Goal: Information Seeking & Learning: Learn about a topic

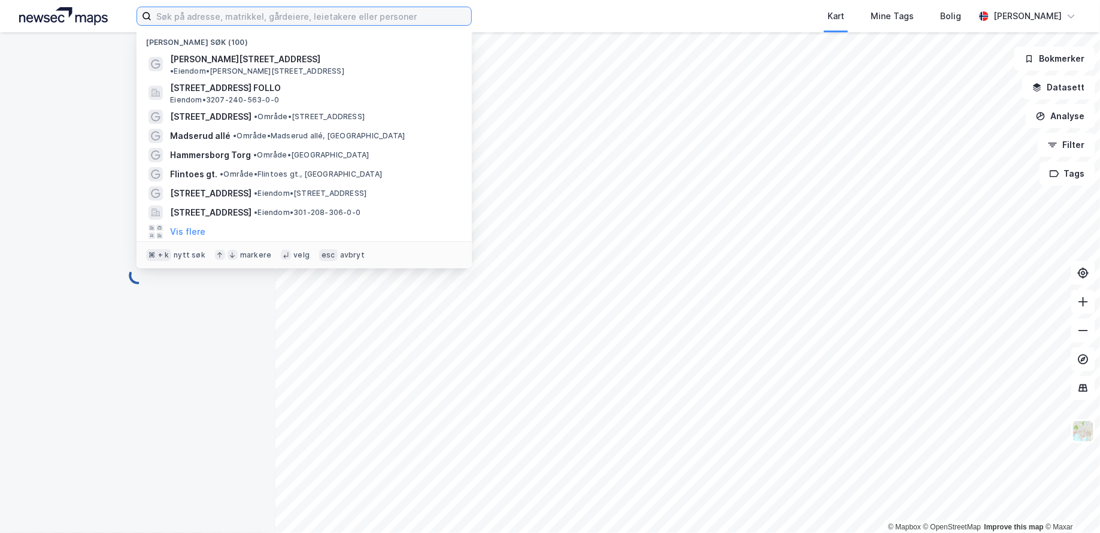
click at [334, 23] on input at bounding box center [311, 16] width 320 height 18
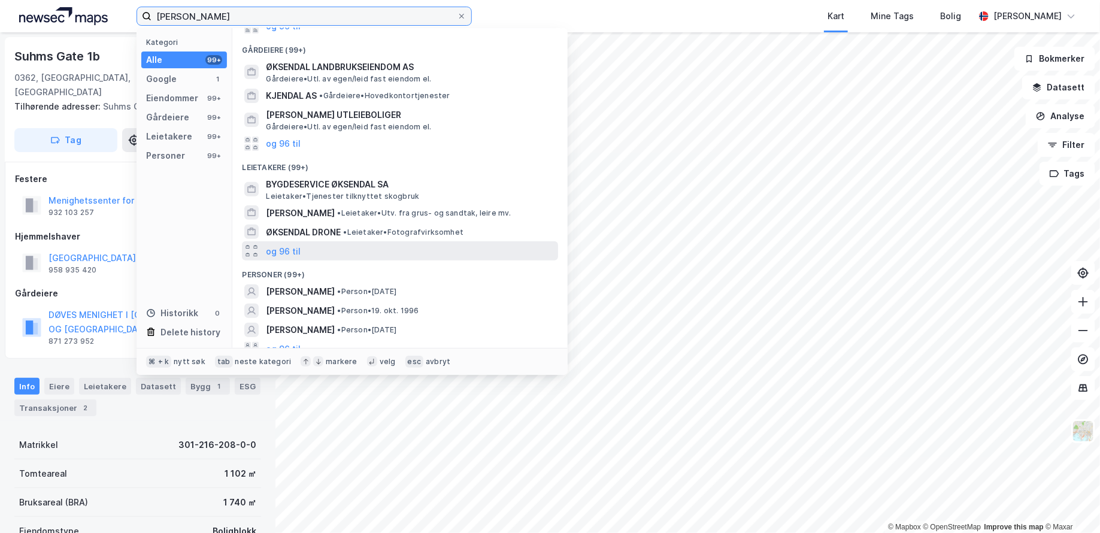
scroll to position [141, 0]
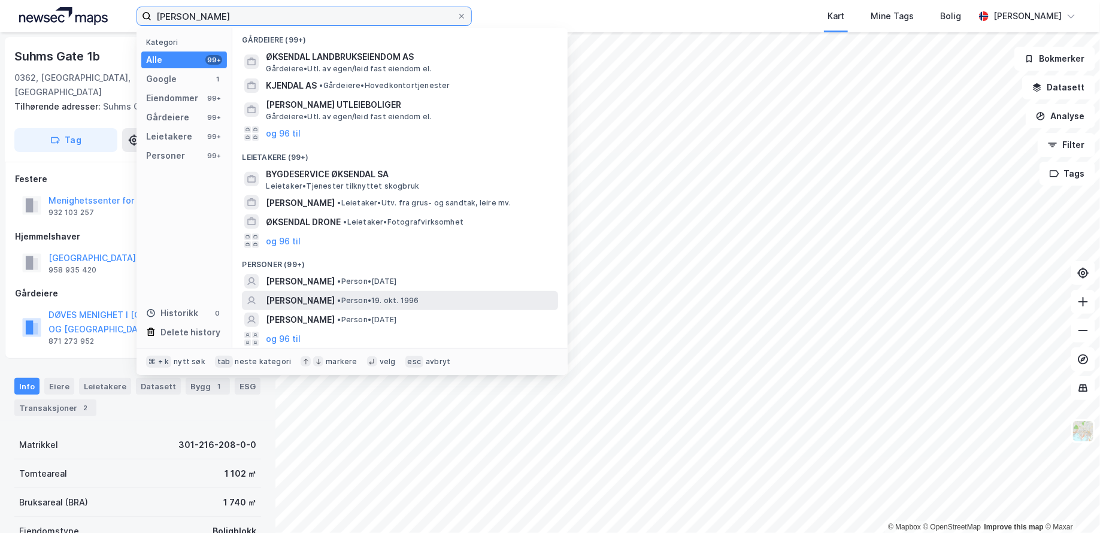
type input "gard øksendal"
click at [486, 301] on div "GARD DETLEV ØKSENDAL • Person • 19. okt. 1996" at bounding box center [411, 300] width 290 height 14
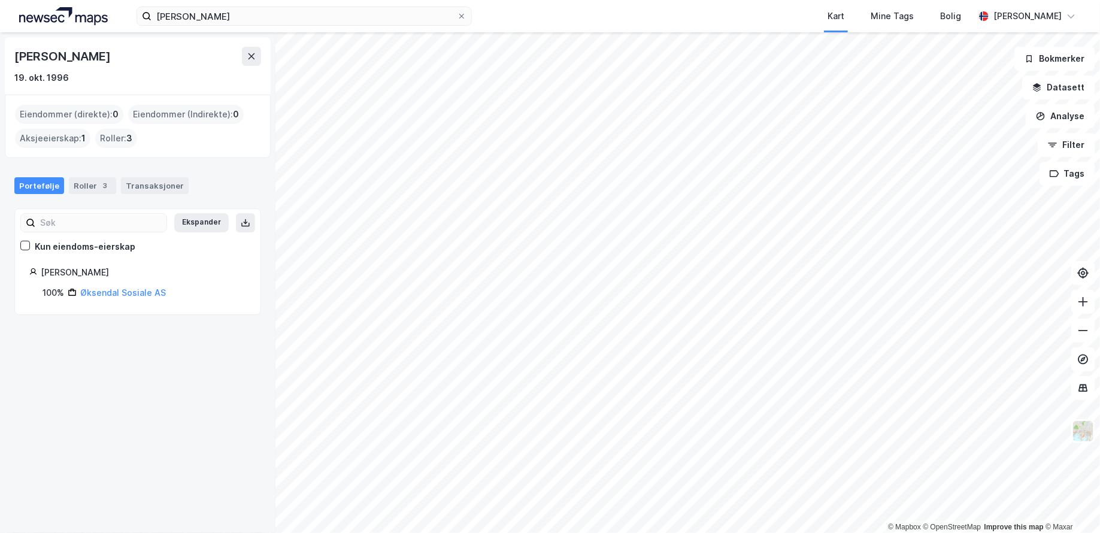
drag, startPoint x: 132, startPoint y: 57, endPoint x: 7, endPoint y: 65, distance: 125.3
click at [7, 65] on div "Gard Detlev Øksendal 19. okt. 1996" at bounding box center [138, 65] width 266 height 57
copy div "Gard Detlev Øksendal"
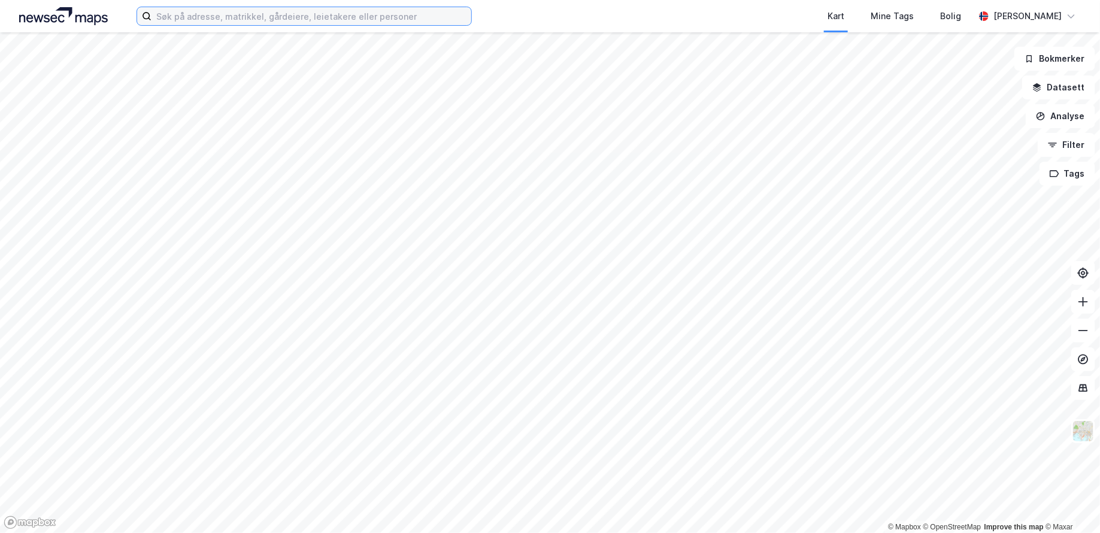
click at [311, 13] on input at bounding box center [311, 16] width 320 height 18
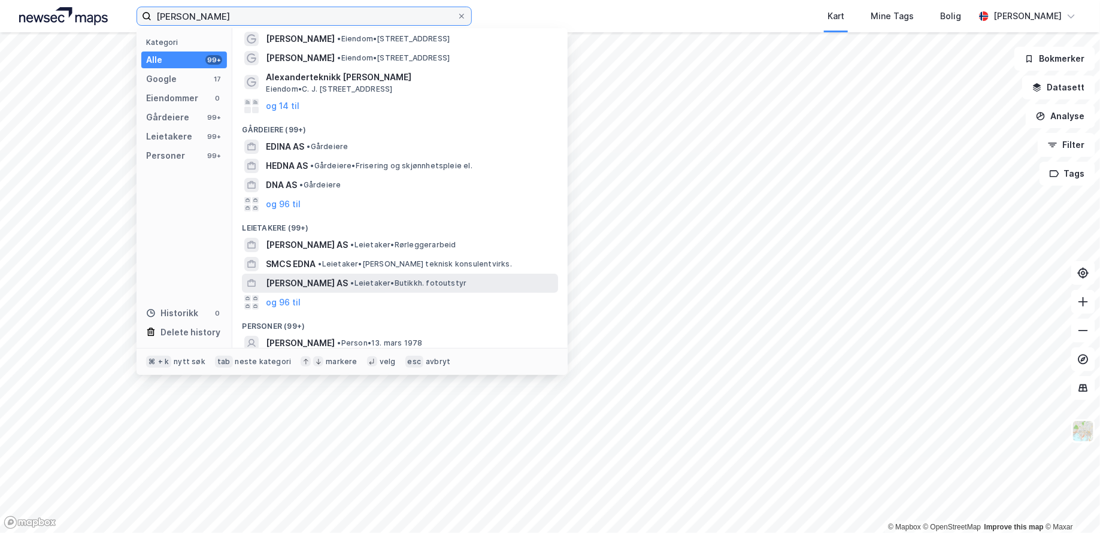
scroll to position [81, 0]
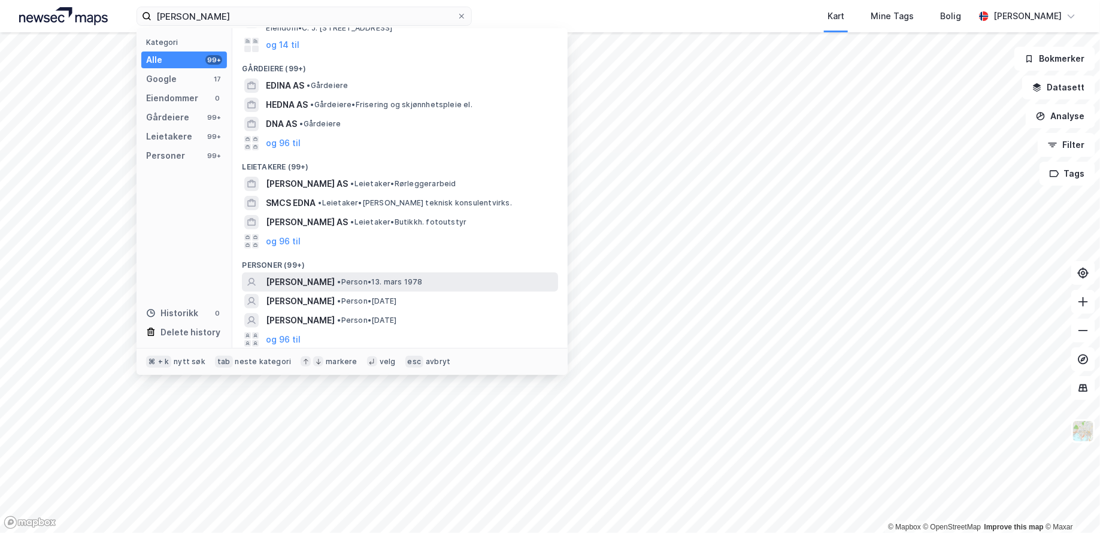
click at [494, 282] on div "[PERSON_NAME] • Person • [DATE]" at bounding box center [411, 282] width 290 height 14
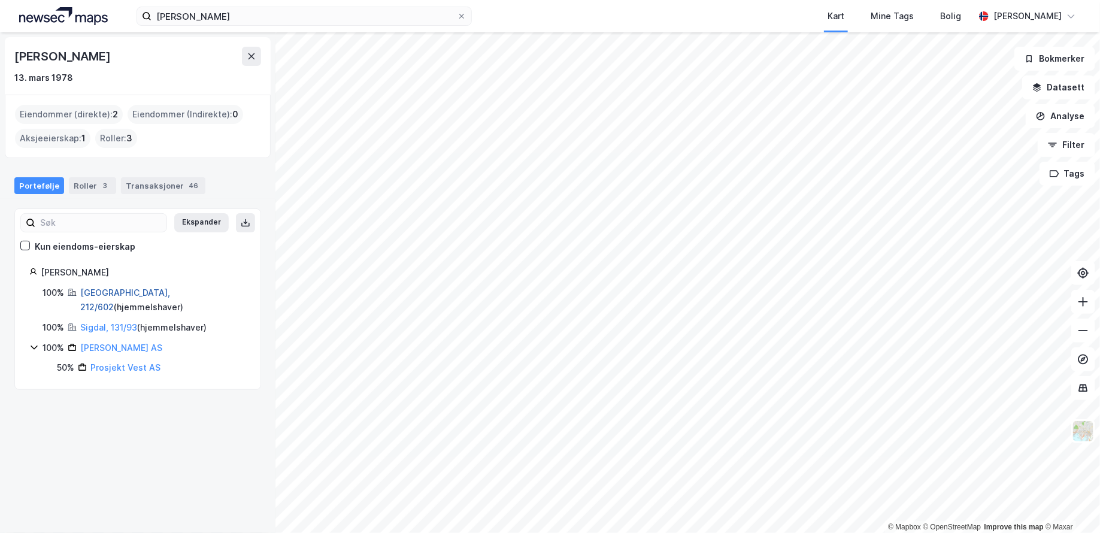
click at [102, 290] on link "[GEOGRAPHIC_DATA], 212/602" at bounding box center [125, 299] width 90 height 25
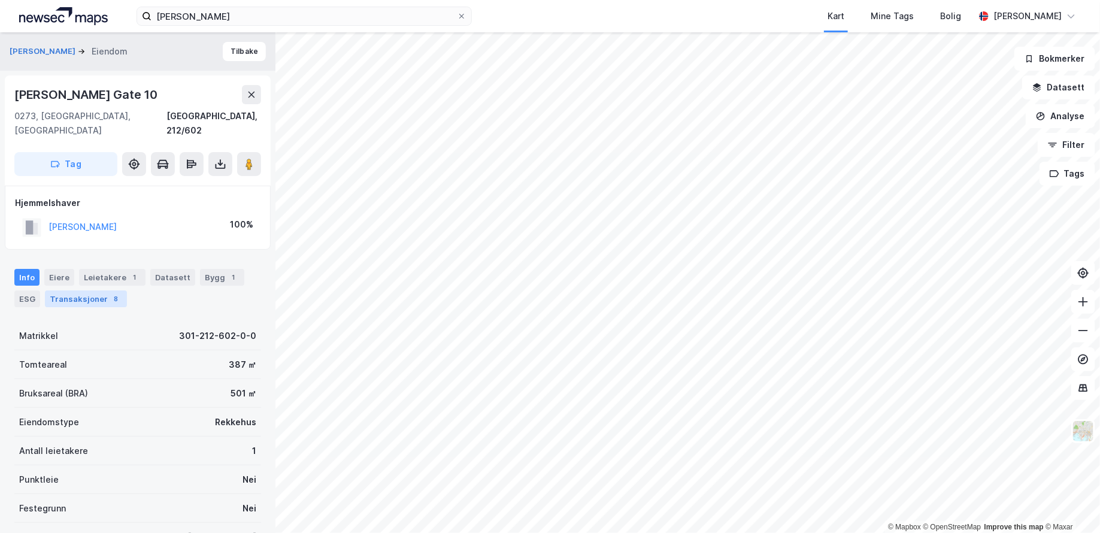
click at [96, 290] on div "Transaksjoner 8" at bounding box center [86, 298] width 82 height 17
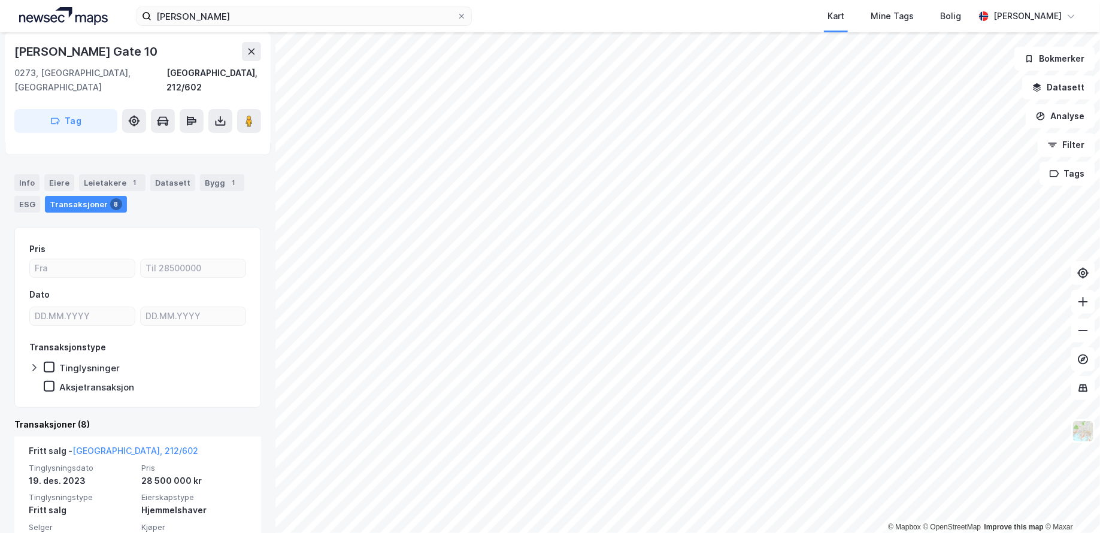
scroll to position [263, 0]
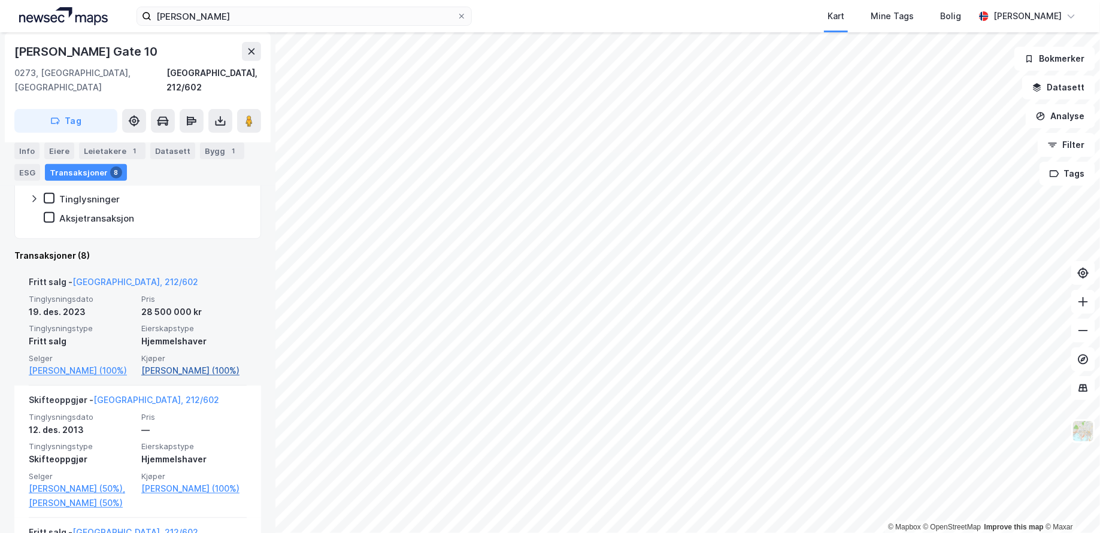
click at [175, 363] on link "[PERSON_NAME] (100%)" at bounding box center [193, 370] width 105 height 14
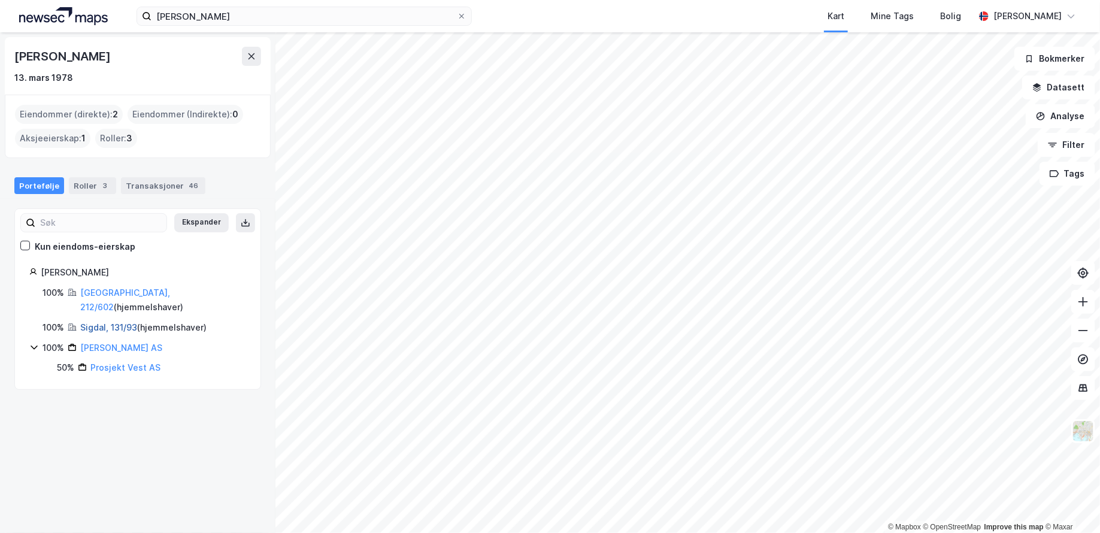
click at [119, 322] on link "Sigdal, 131/93" at bounding box center [108, 327] width 57 height 10
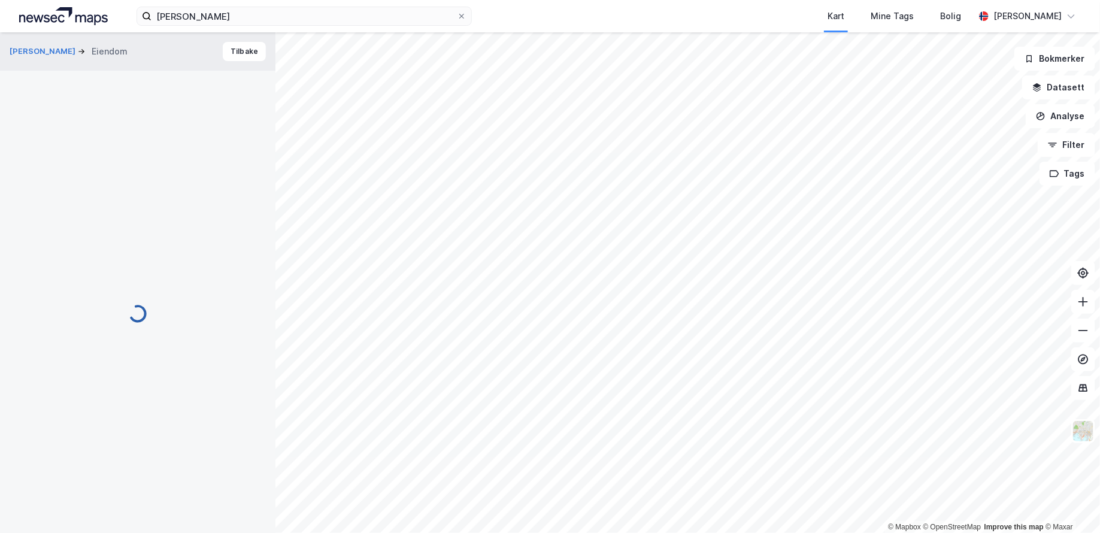
scroll to position [95, 0]
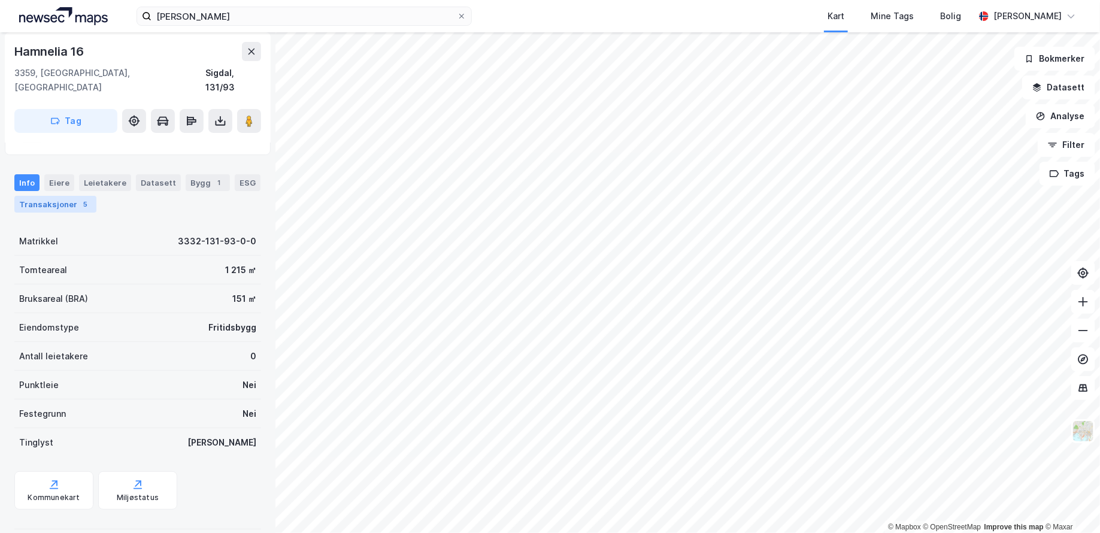
click at [96, 196] on div "Transaksjoner 5" at bounding box center [55, 204] width 82 height 17
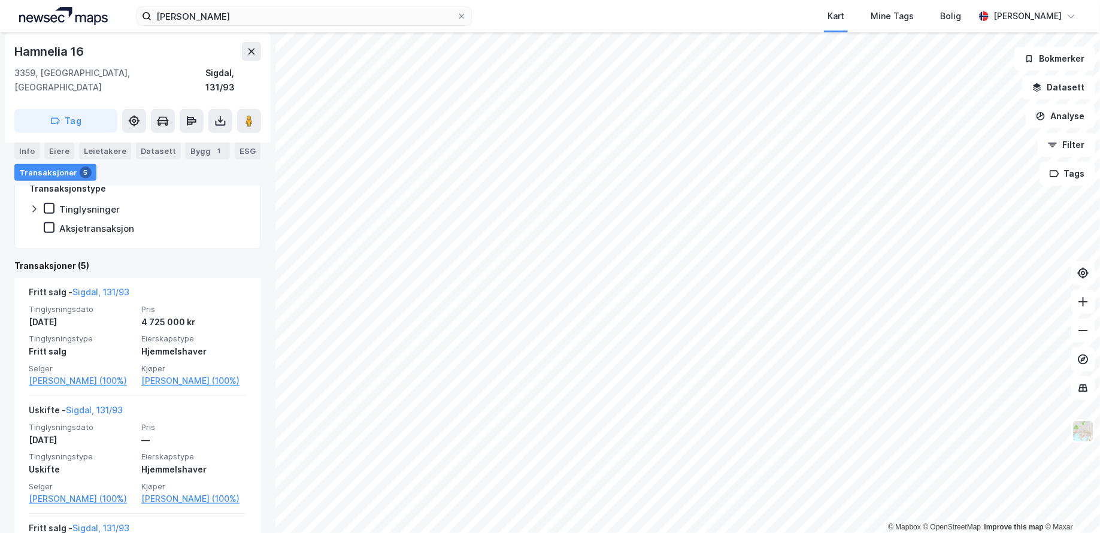
scroll to position [266, 0]
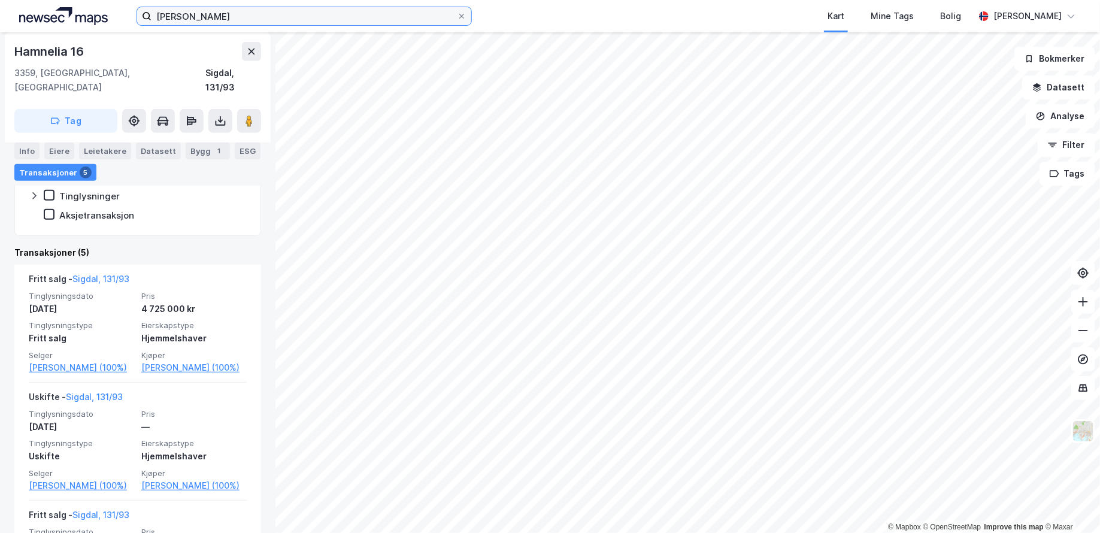
click at [308, 14] on input "[PERSON_NAME]" at bounding box center [303, 16] width 305 height 18
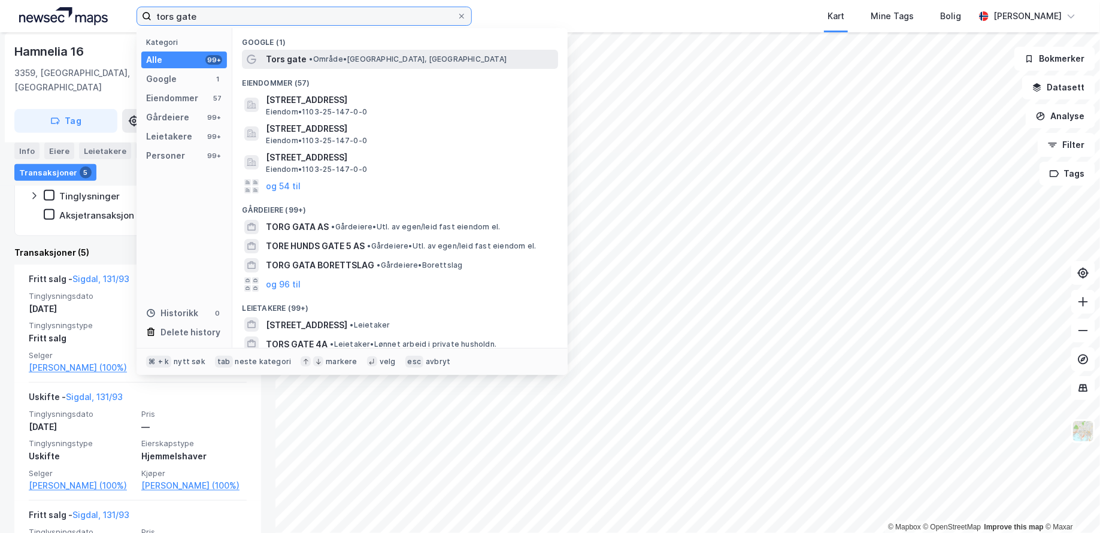
type input "tors gate"
click at [370, 56] on span "• Område • [GEOGRAPHIC_DATA], [GEOGRAPHIC_DATA]" at bounding box center [408, 59] width 198 height 10
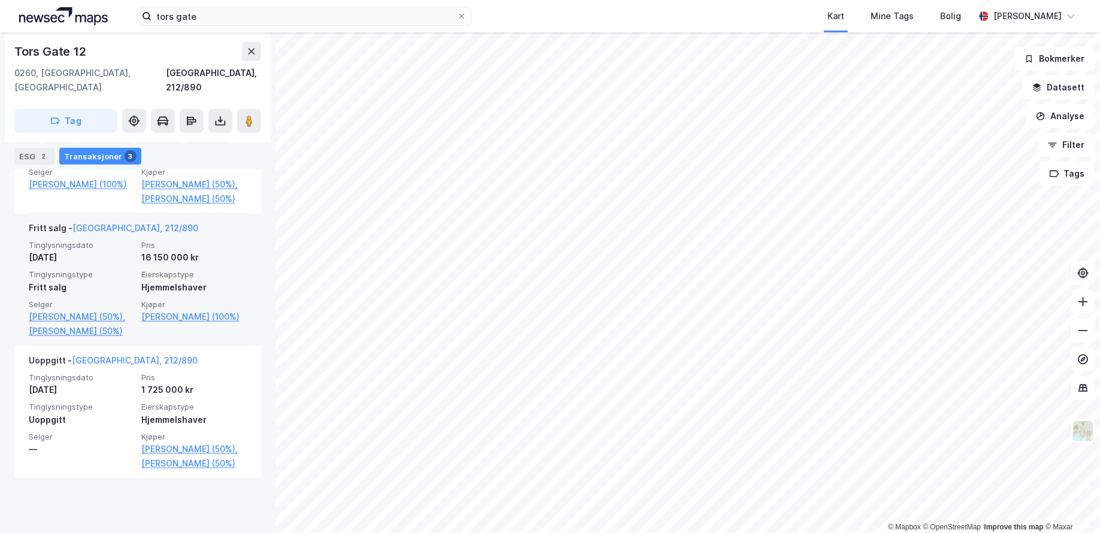
scroll to position [436, 0]
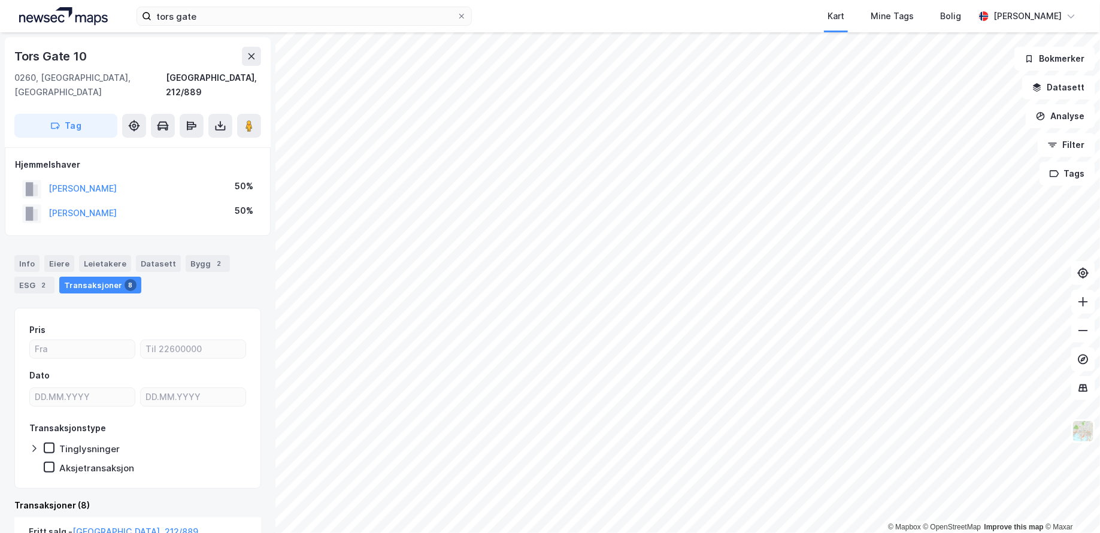
scroll to position [276, 0]
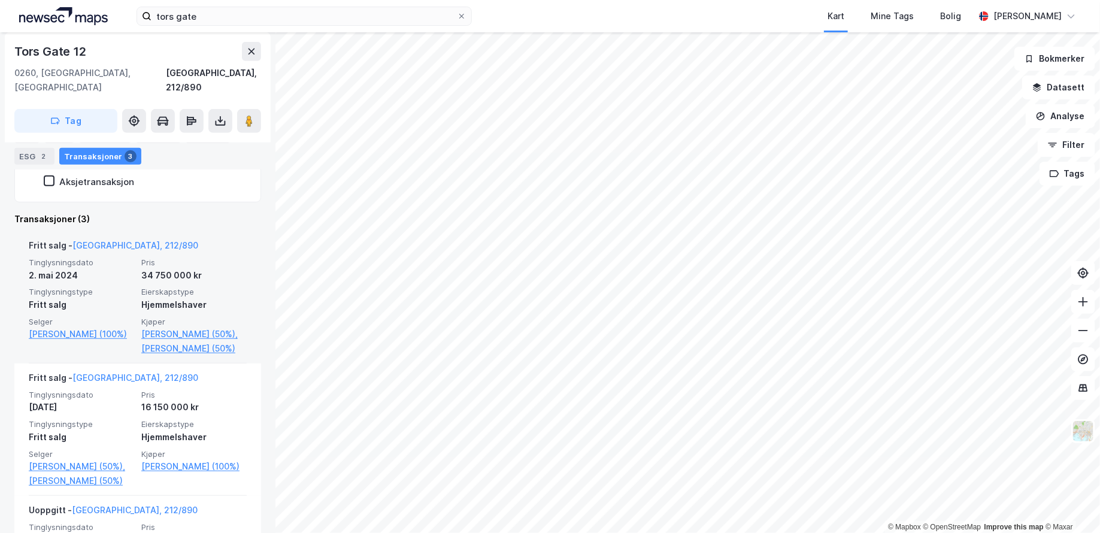
scroll to position [142, 0]
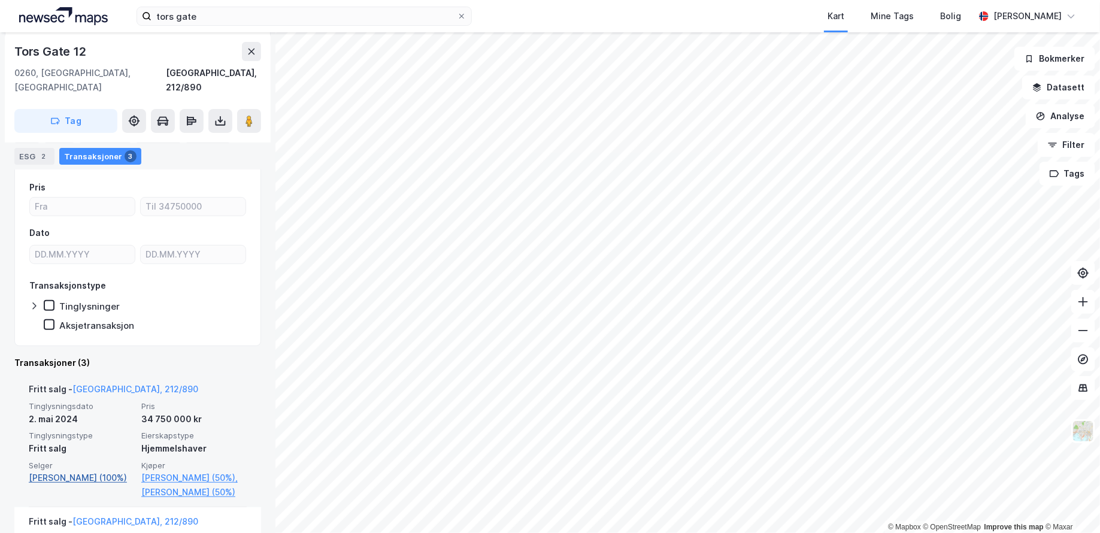
click at [80, 471] on link "[PERSON_NAME] (100%)" at bounding box center [81, 478] width 105 height 14
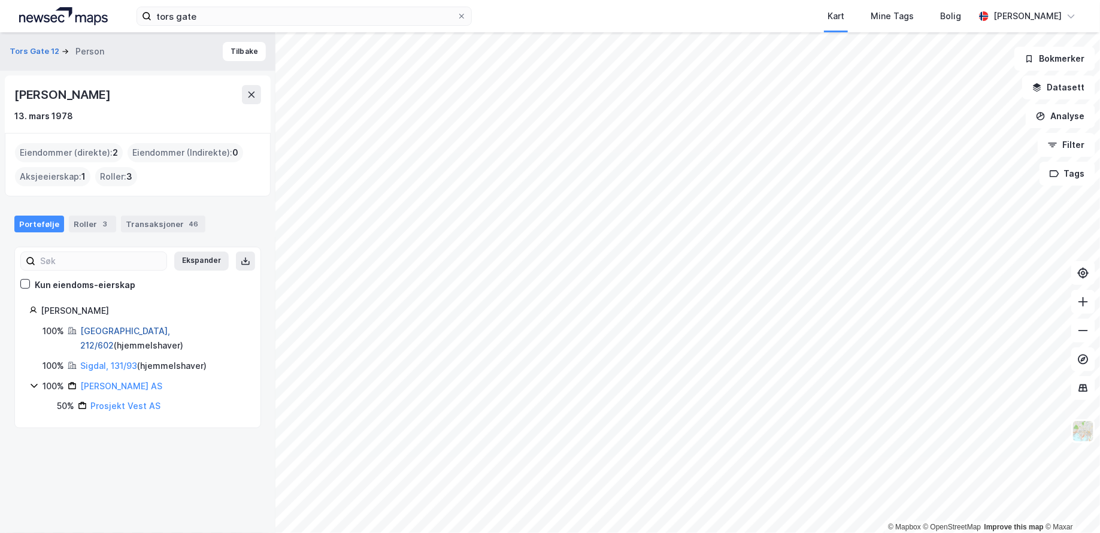
click at [99, 334] on link "[GEOGRAPHIC_DATA], 212/602" at bounding box center [125, 338] width 90 height 25
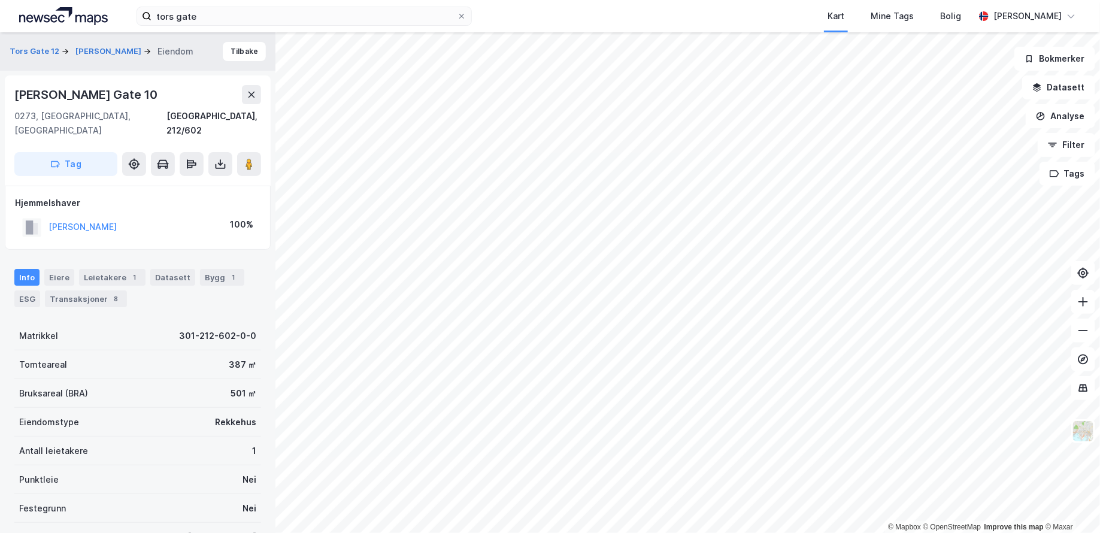
scroll to position [95, 0]
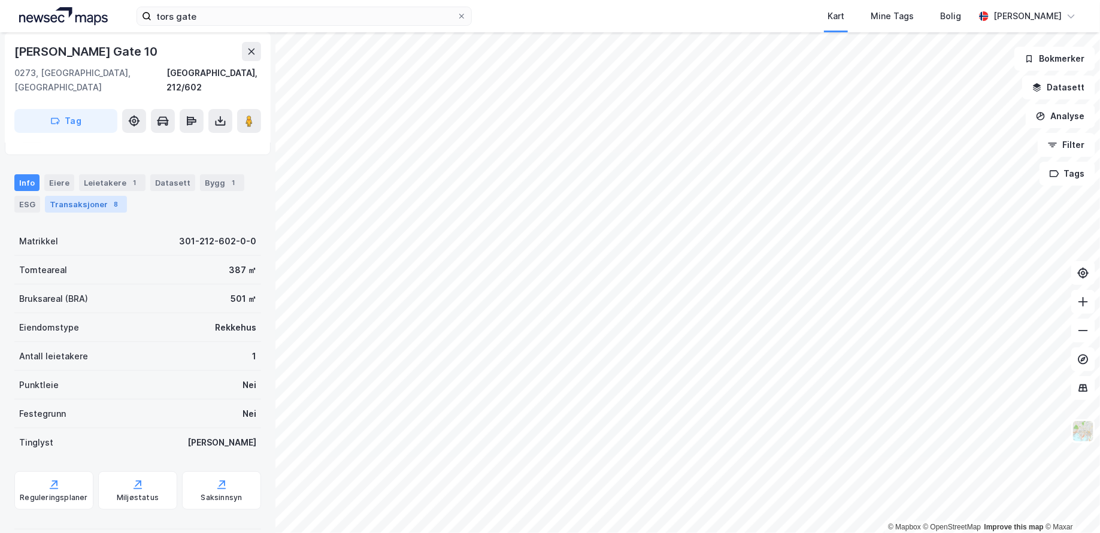
click at [90, 196] on div "Transaksjoner 8" at bounding box center [86, 204] width 82 height 17
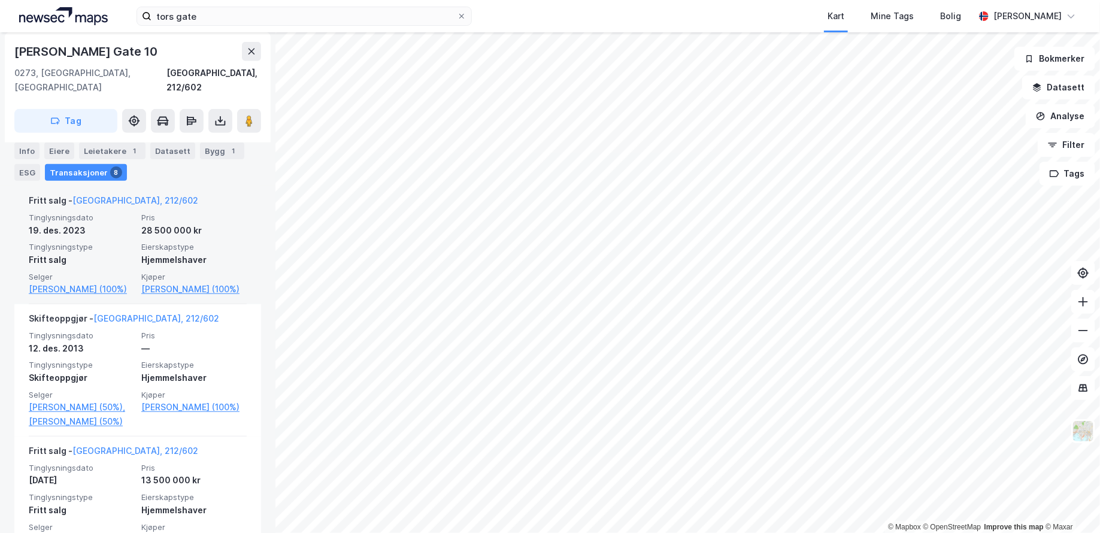
scroll to position [351, 0]
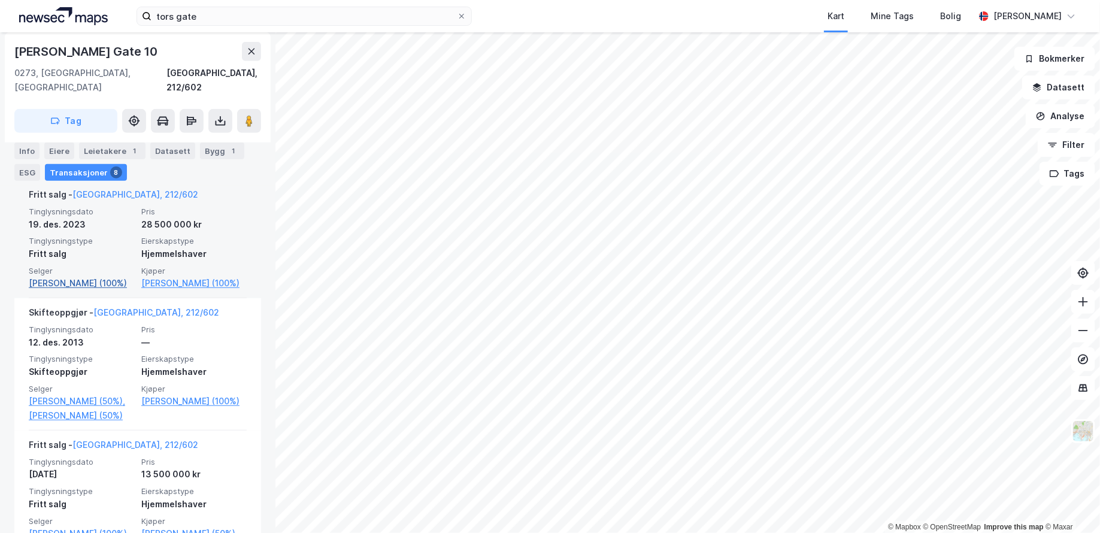
click at [92, 276] on link "[PERSON_NAME] (100%)" at bounding box center [81, 283] width 105 height 14
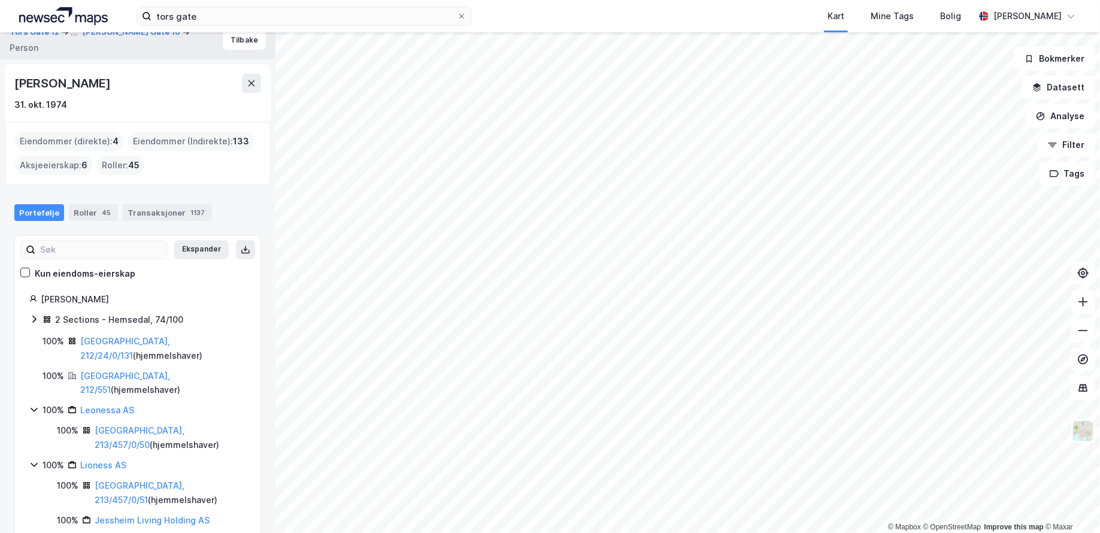
scroll to position [78, 0]
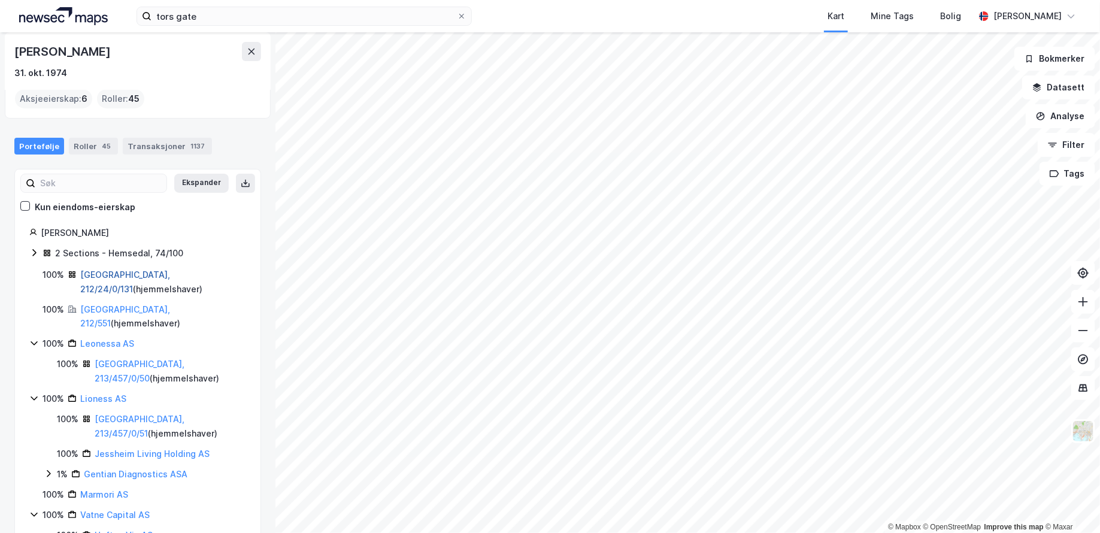
click at [132, 277] on link "[GEOGRAPHIC_DATA], 212/24/0/131" at bounding box center [125, 281] width 90 height 25
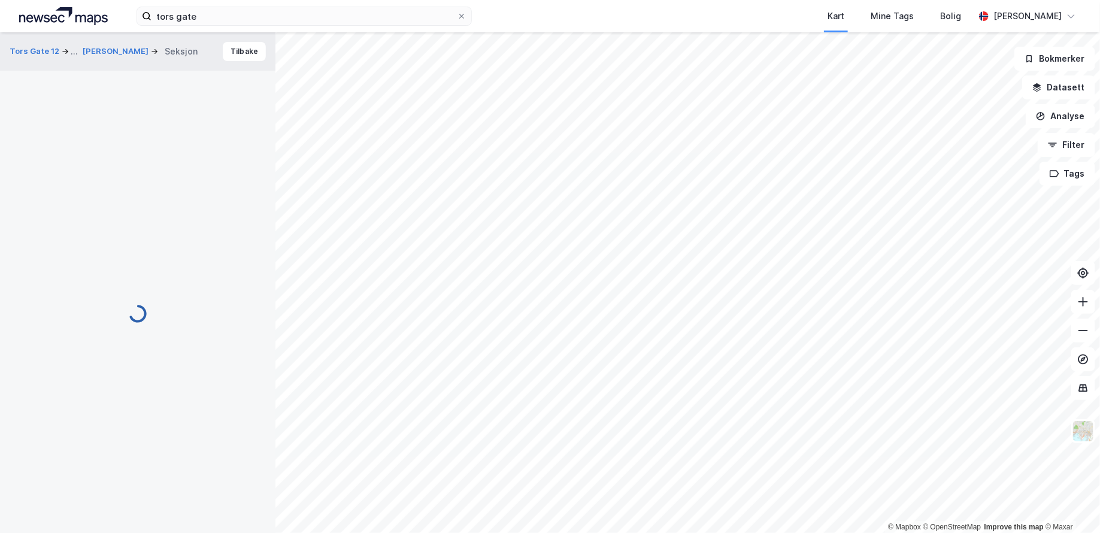
scroll to position [201, 0]
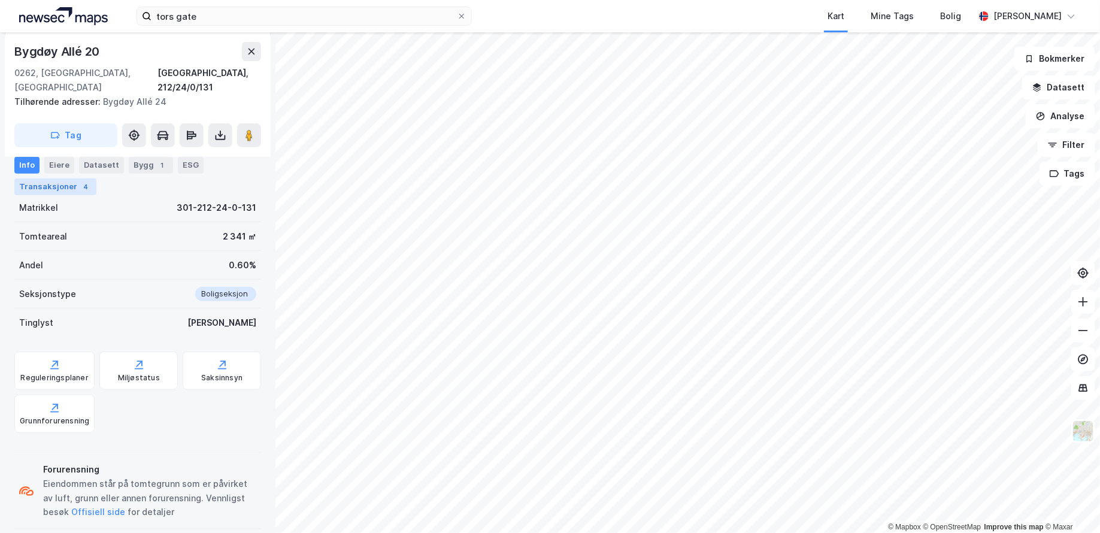
click at [83, 189] on div "4" at bounding box center [86, 187] width 12 height 12
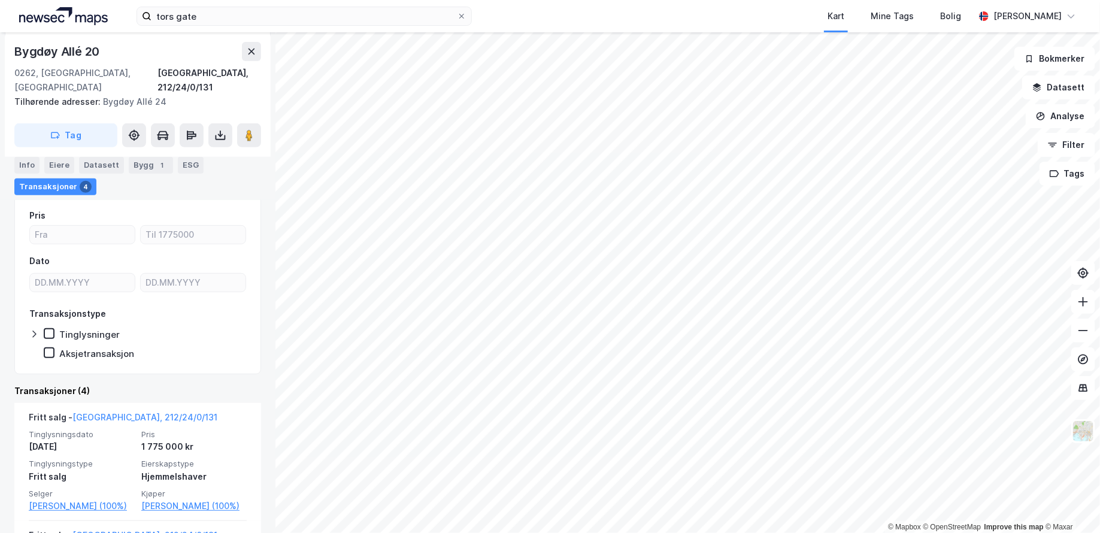
scroll to position [409, 0]
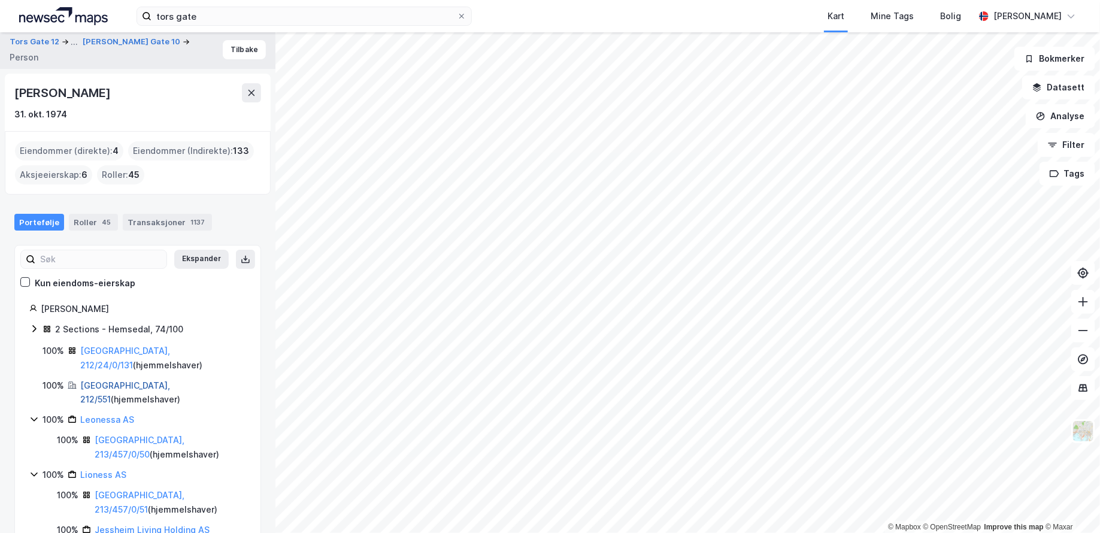
scroll to position [3, 0]
click at [105, 379] on link "[GEOGRAPHIC_DATA], 212/551" at bounding box center [125, 391] width 90 height 25
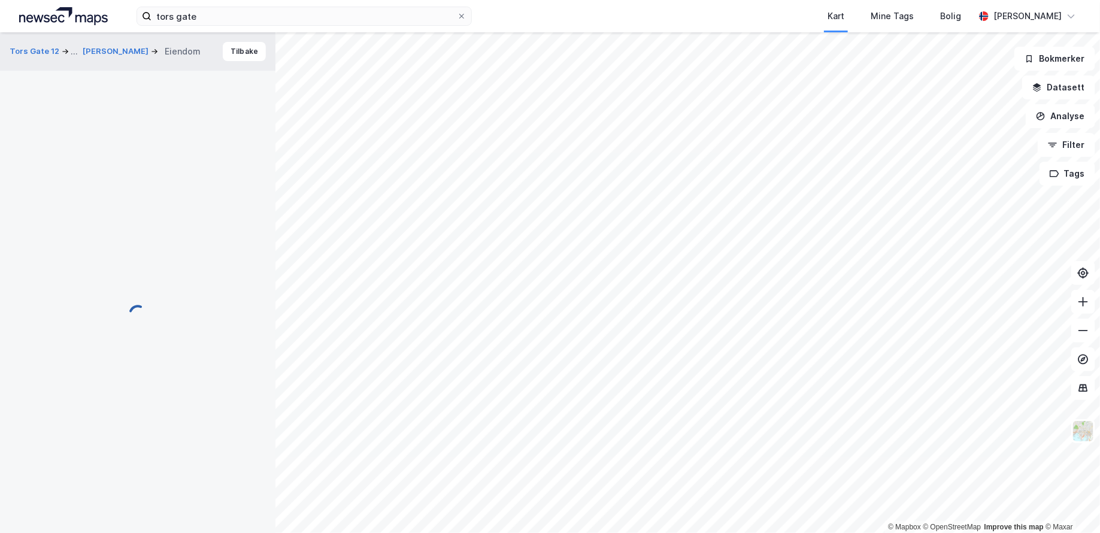
scroll to position [95, 0]
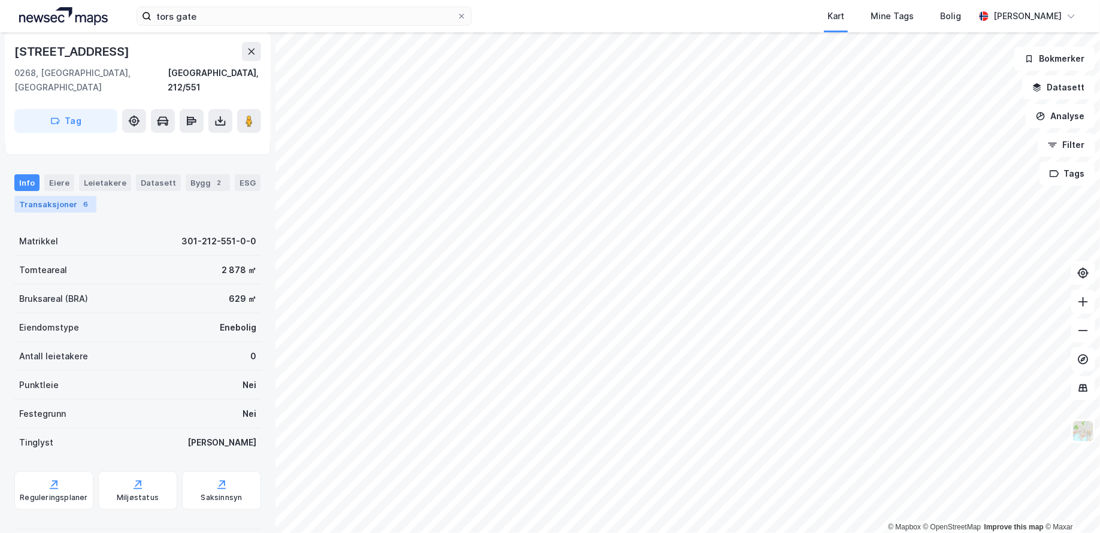
click at [92, 198] on div "6" at bounding box center [86, 204] width 12 height 12
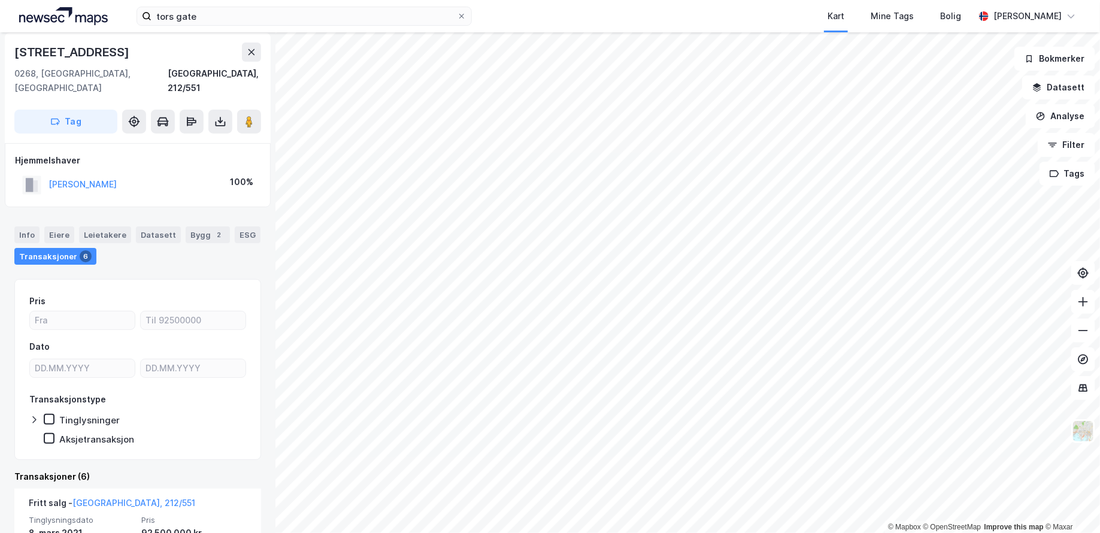
scroll to position [134, 0]
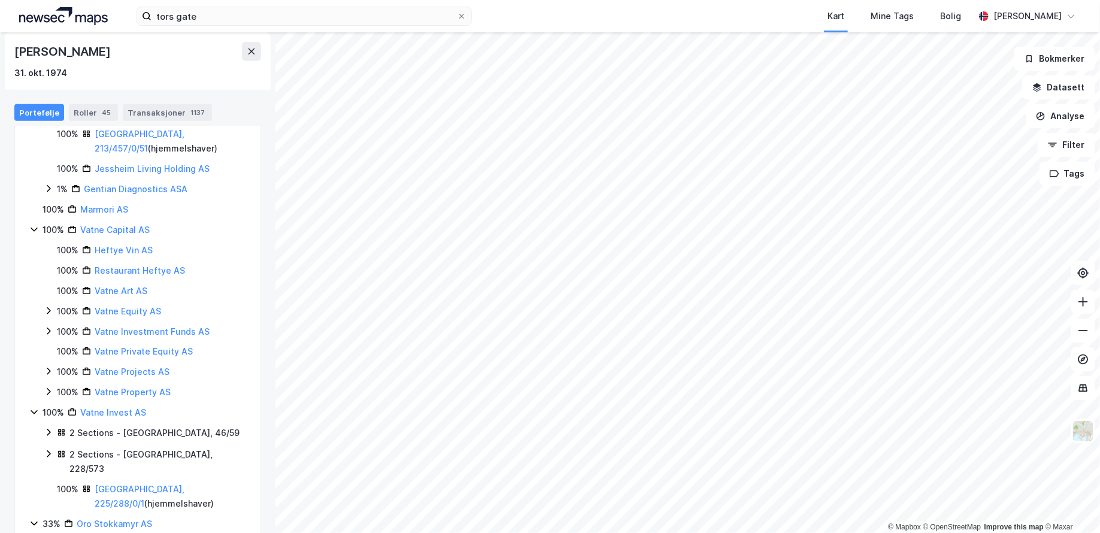
scroll to position [368, 0]
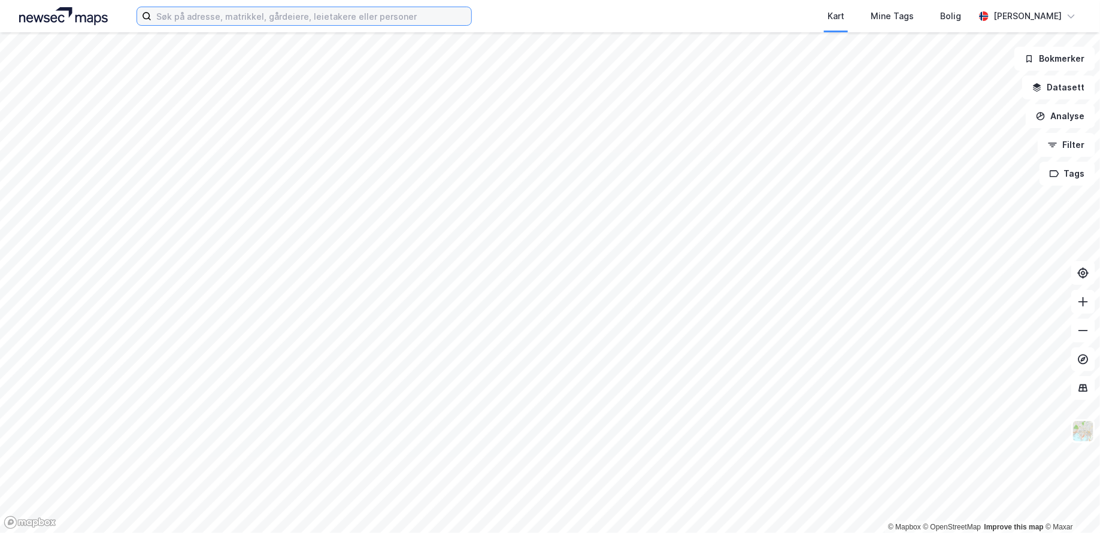
click at [175, 16] on input at bounding box center [311, 16] width 320 height 18
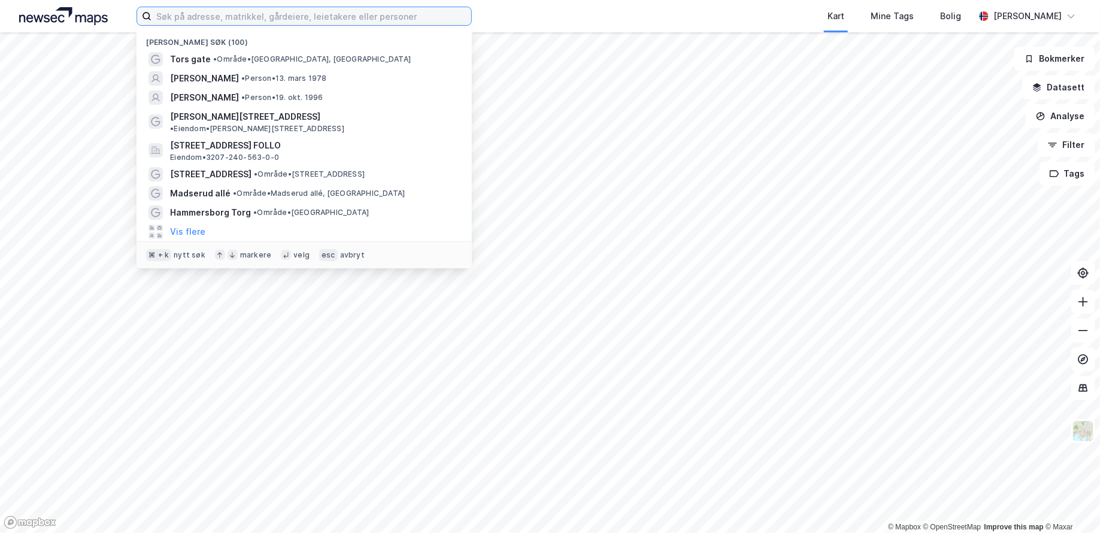
paste input "[PERSON_NAME]"
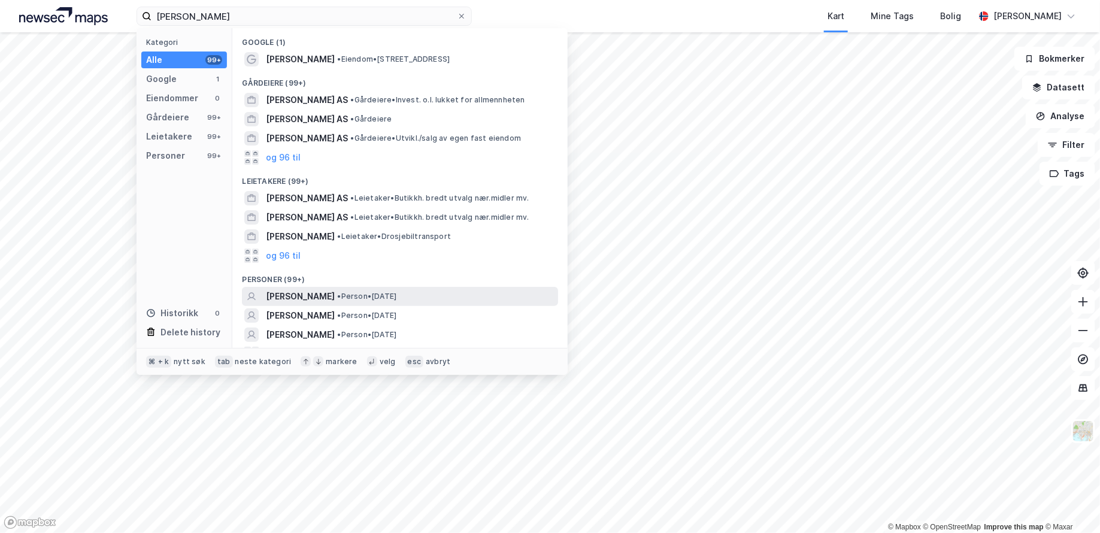
click at [497, 299] on div "[PERSON_NAME] • Person • [DATE]" at bounding box center [411, 296] width 290 height 14
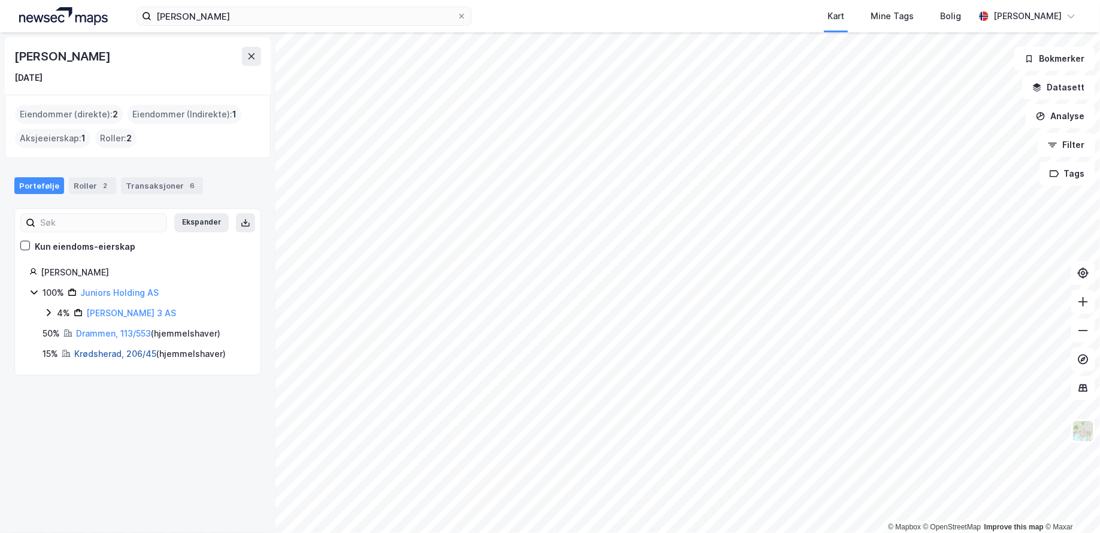
click at [143, 353] on link "Krødsherad, 206/45" at bounding box center [115, 353] width 82 height 10
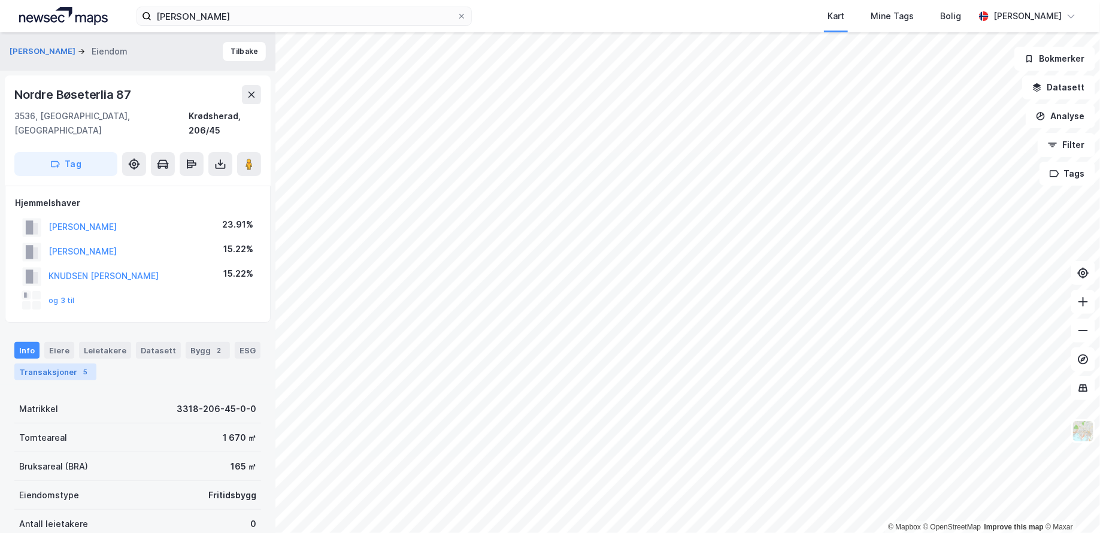
click at [92, 366] on div "5" at bounding box center [86, 372] width 12 height 12
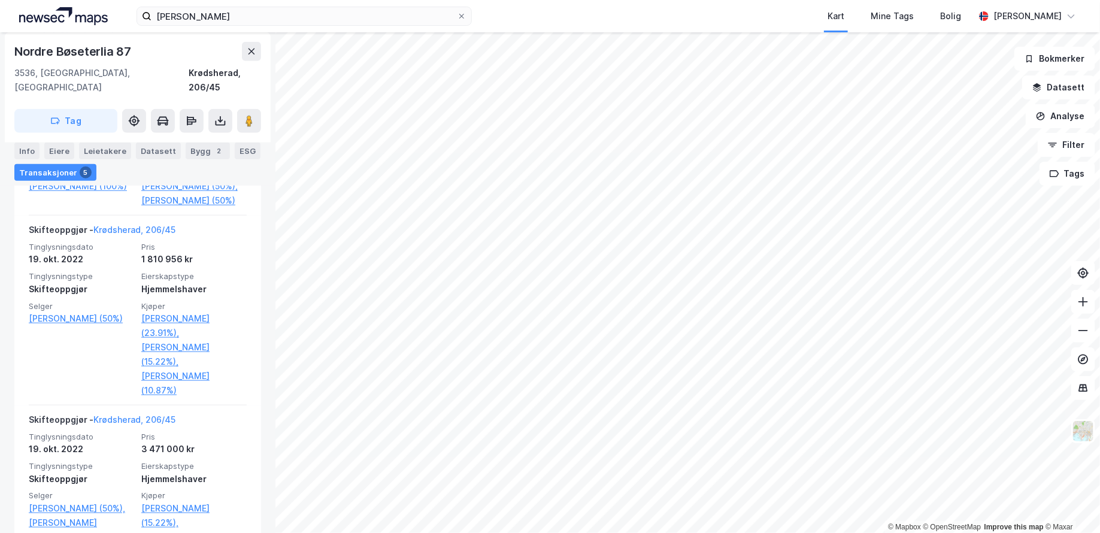
scroll to position [515, 0]
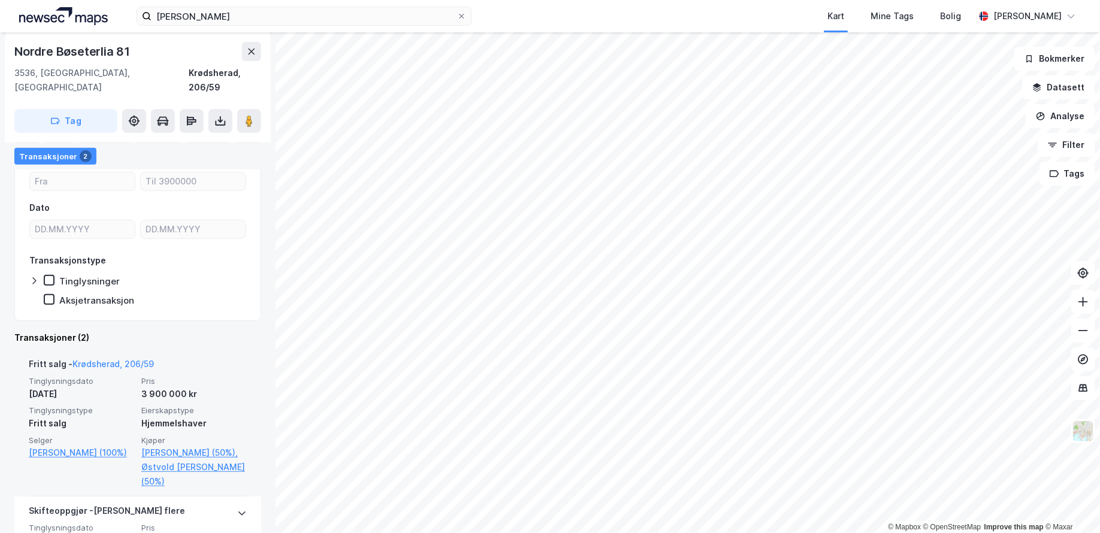
scroll to position [230, 0]
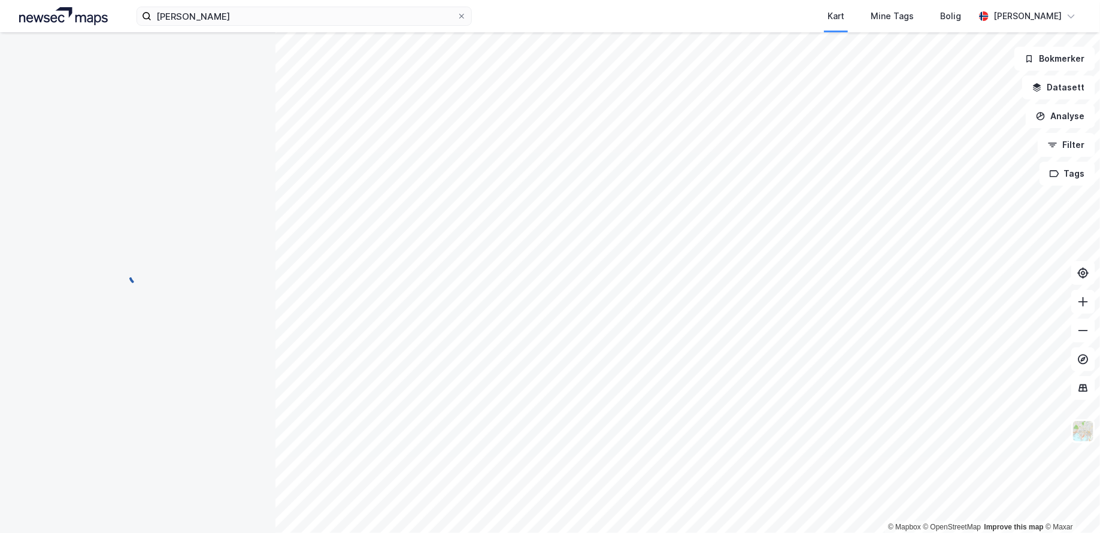
scroll to position [71, 0]
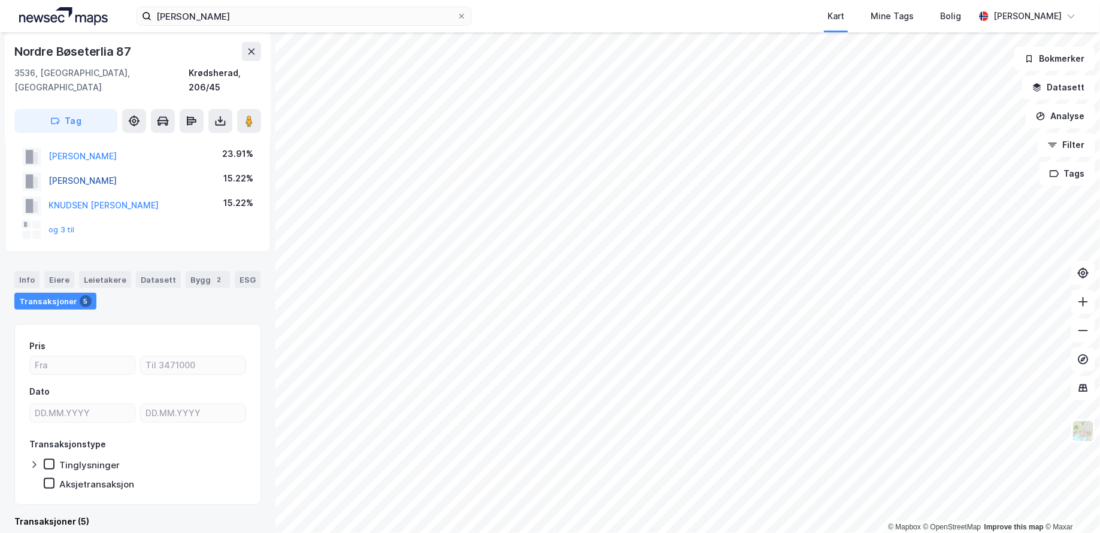
click at [0, 0] on button "[PERSON_NAME]" at bounding box center [0, 0] width 0 height 0
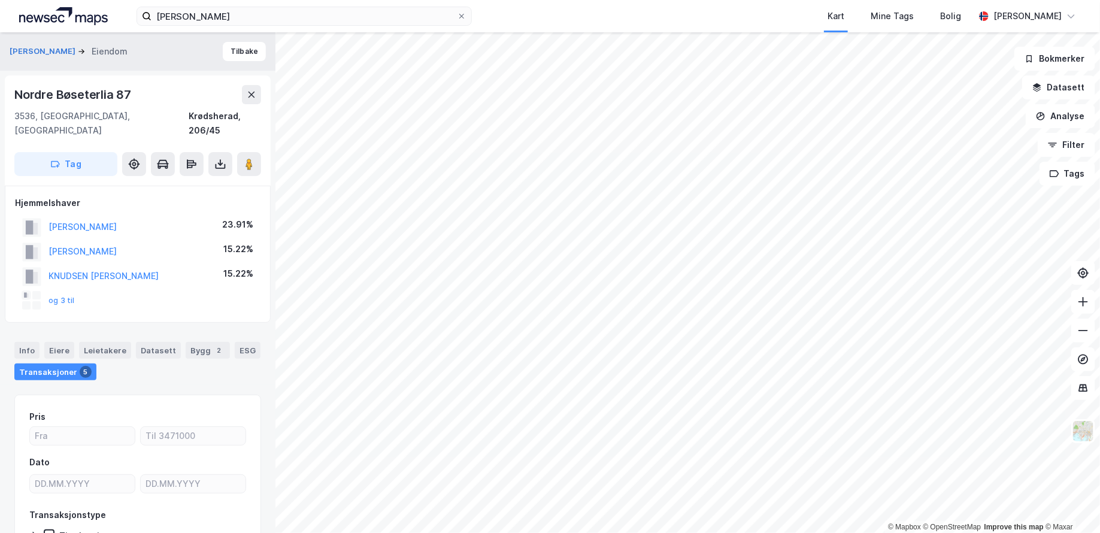
scroll to position [71, 0]
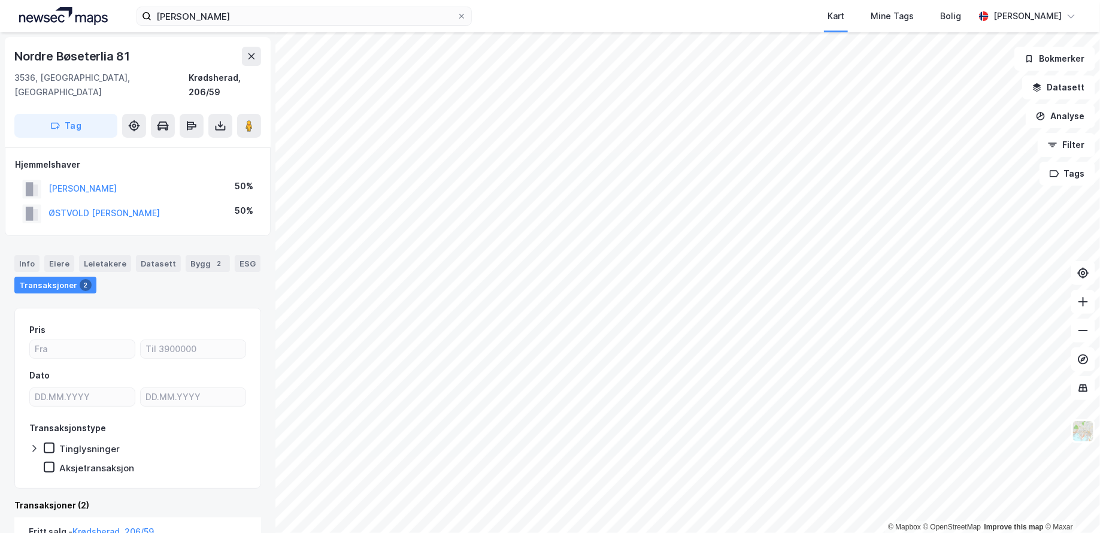
scroll to position [71, 0]
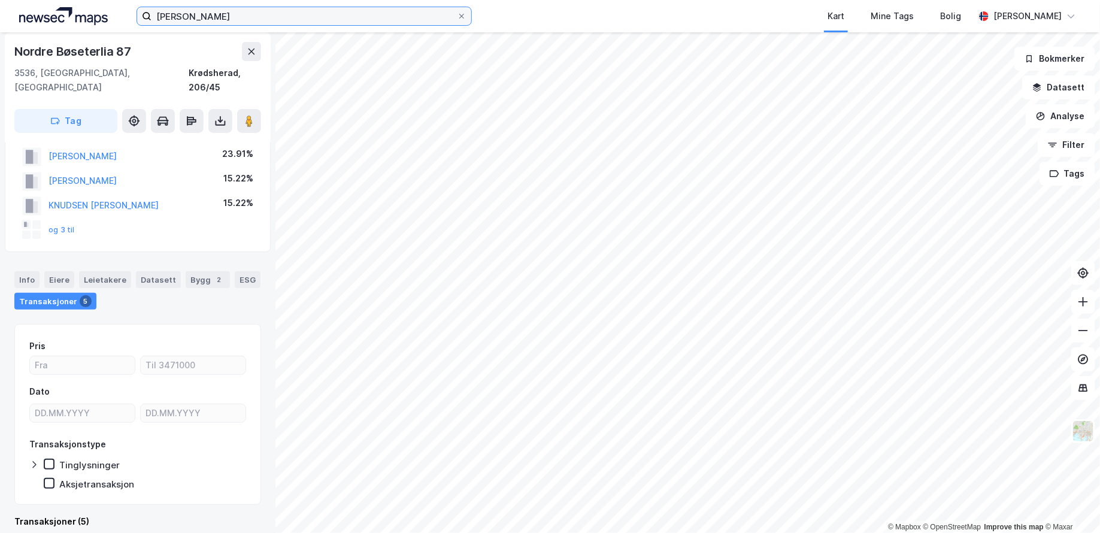
click at [265, 19] on input "[PERSON_NAME]" at bounding box center [303, 16] width 305 height 18
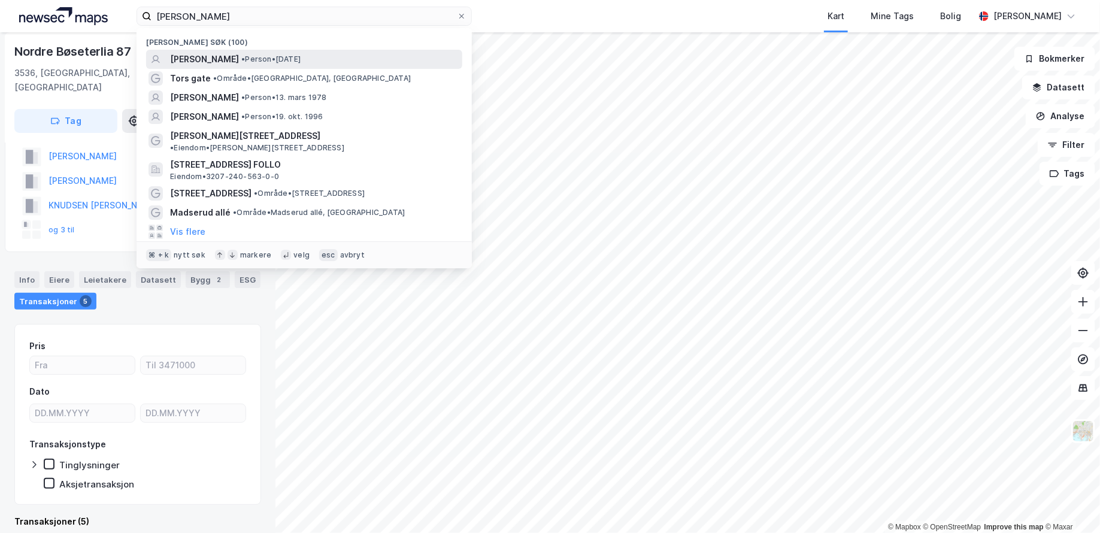
click at [301, 58] on span "• Person • [DATE]" at bounding box center [270, 59] width 59 height 10
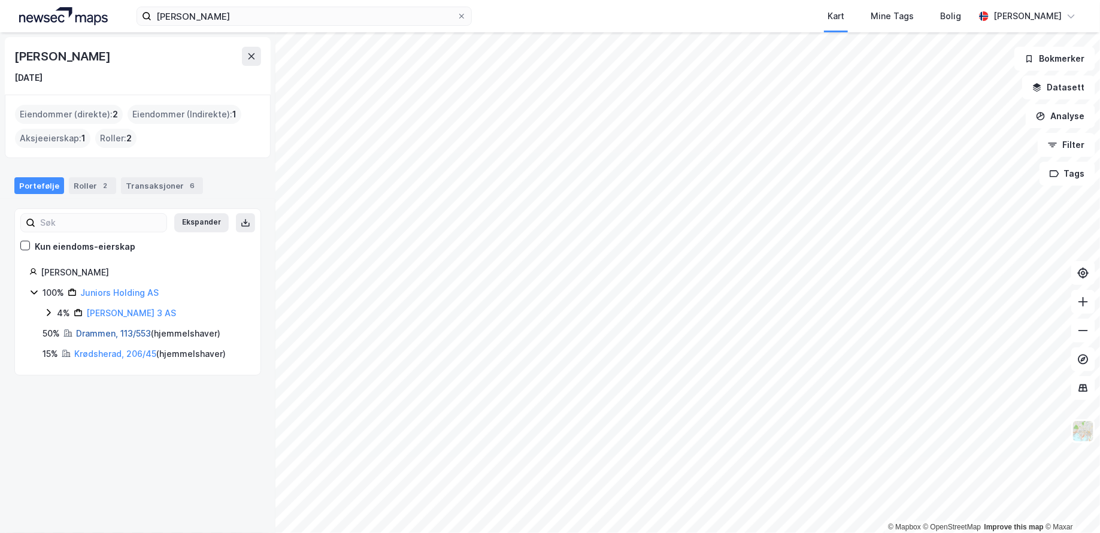
click at [137, 333] on link "Drammen, 113/553" at bounding box center [113, 333] width 75 height 10
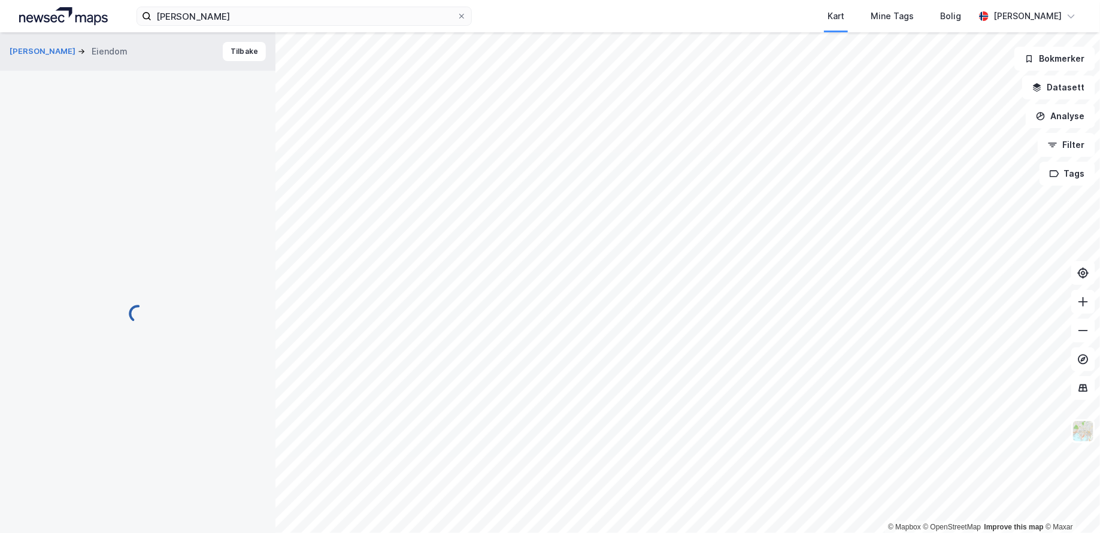
scroll to position [71, 0]
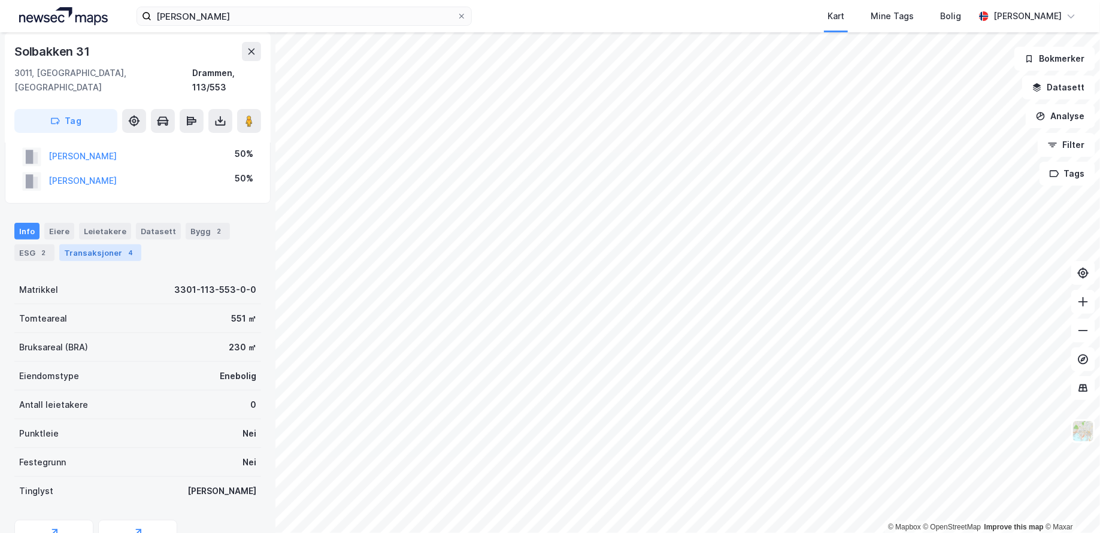
click at [126, 244] on div "Transaksjoner 4" at bounding box center [100, 252] width 82 height 17
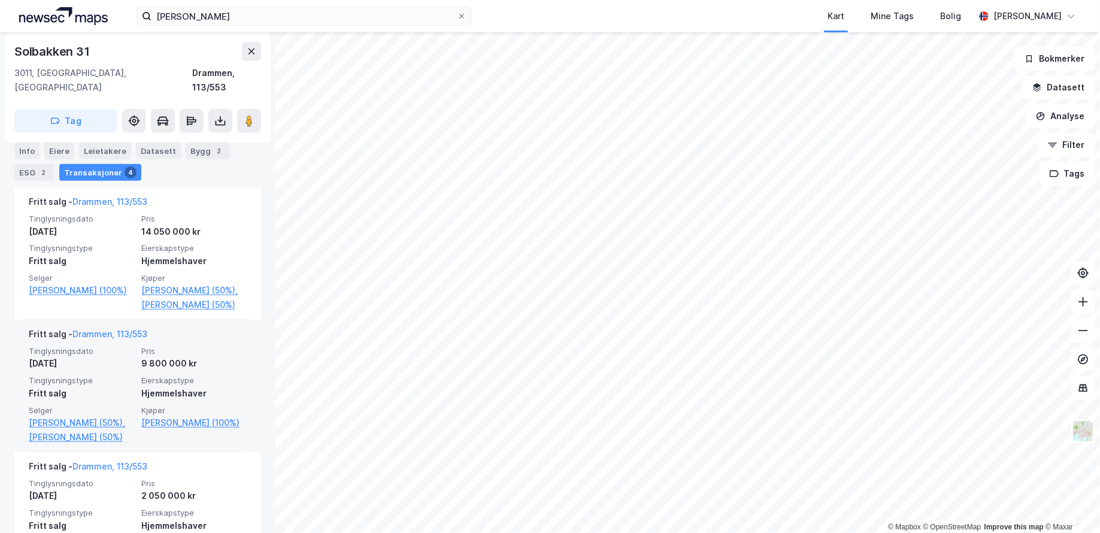
scroll to position [369, 0]
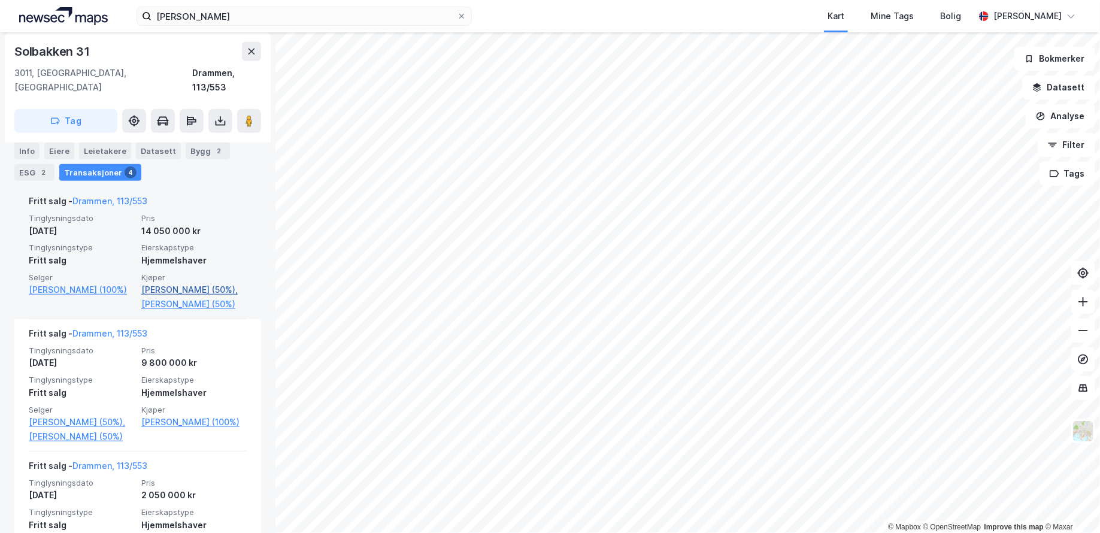
click at [186, 285] on link "[PERSON_NAME] (50%)," at bounding box center [193, 290] width 105 height 14
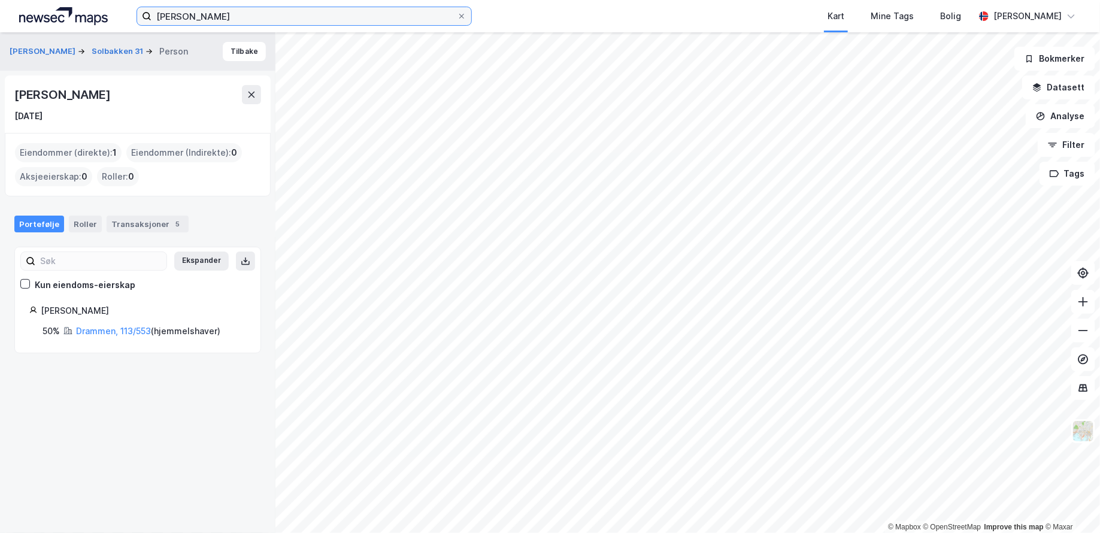
click at [245, 14] on input "[PERSON_NAME]" at bounding box center [303, 16] width 305 height 18
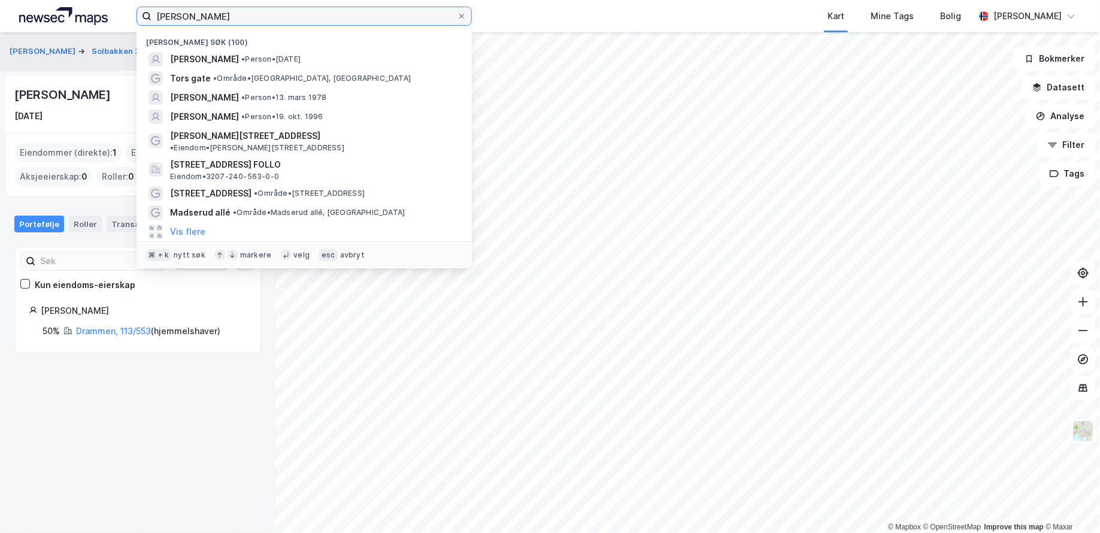
paste input "[PERSON_NAME]"
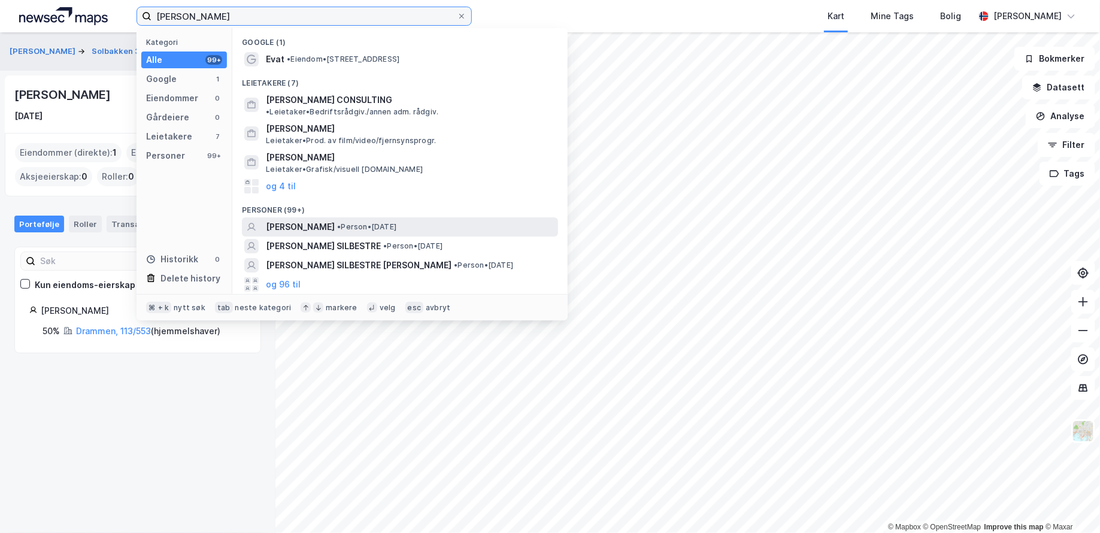
type input "[PERSON_NAME]"
click at [481, 220] on div "[PERSON_NAME] • Person • [DATE]" at bounding box center [411, 227] width 290 height 14
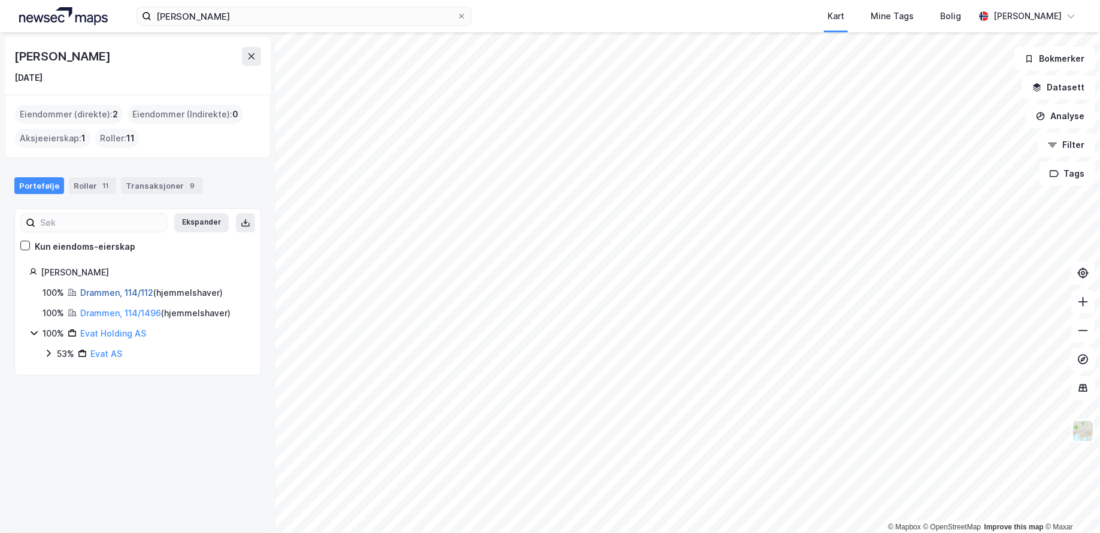
click at [142, 293] on link "Drammen, 114/112" at bounding box center [116, 292] width 73 height 10
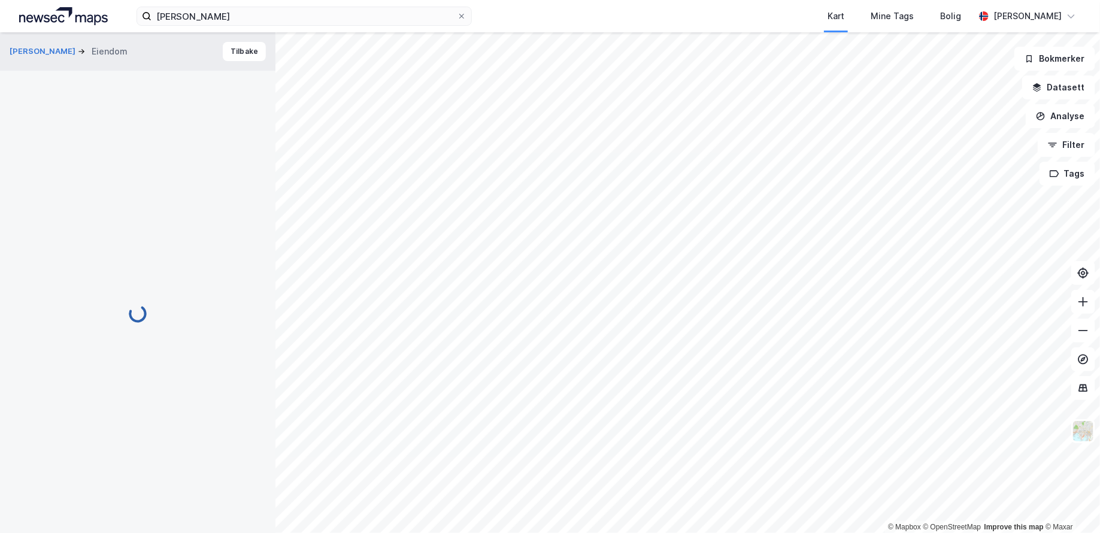
scroll to position [95, 0]
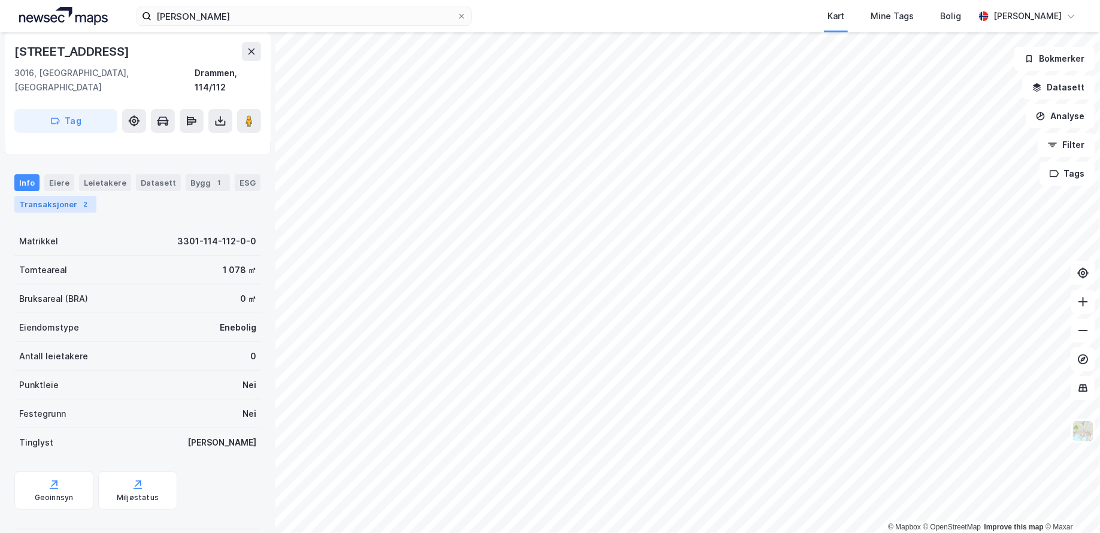
click at [92, 198] on div "2" at bounding box center [86, 204] width 12 height 12
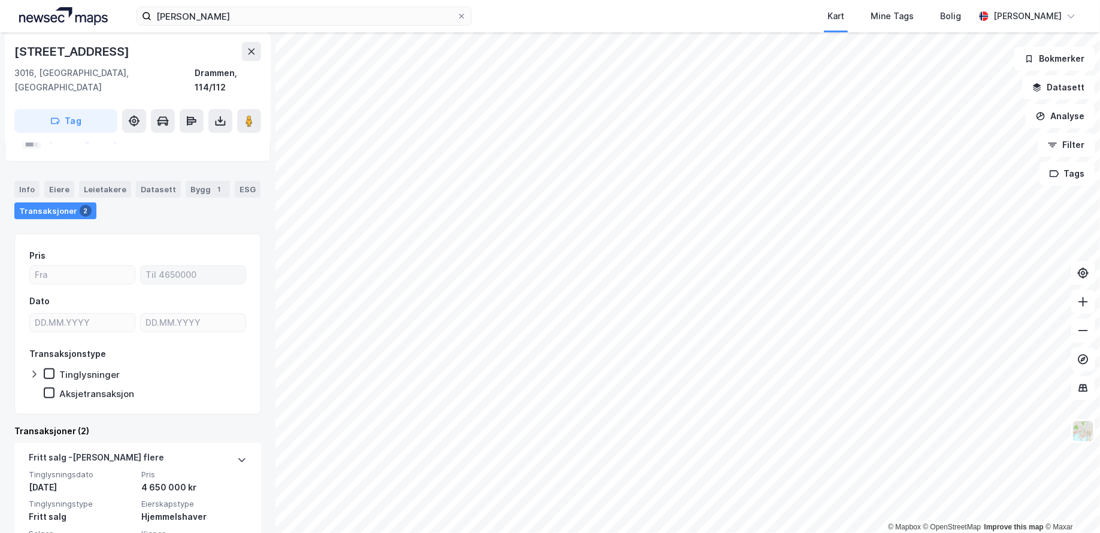
scroll to position [87, 0]
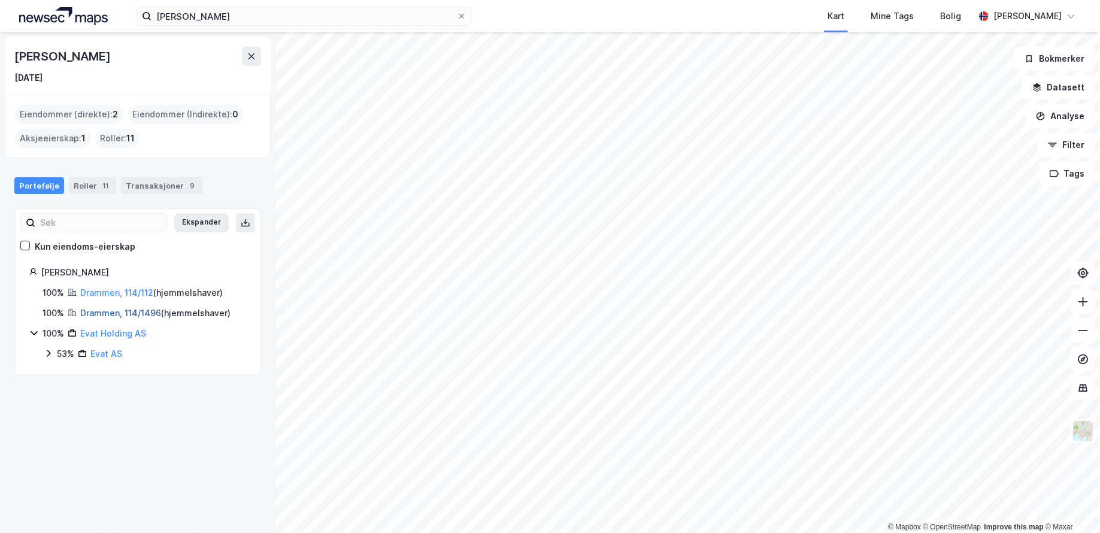
click at [142, 316] on link "Drammen, 114/1496" at bounding box center [120, 313] width 81 height 10
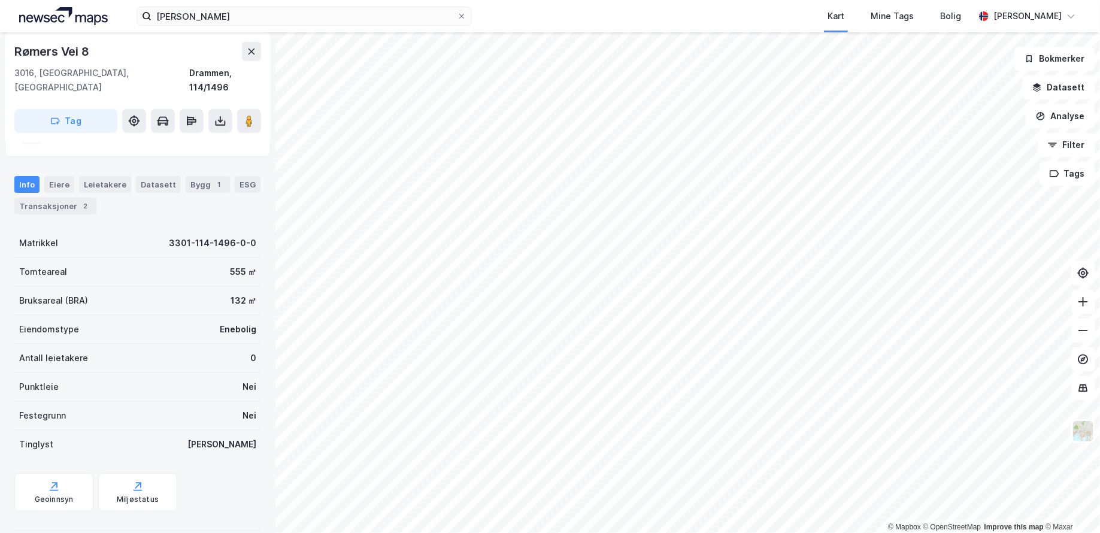
scroll to position [95, 0]
click at [92, 198] on div "2" at bounding box center [86, 204] width 12 height 12
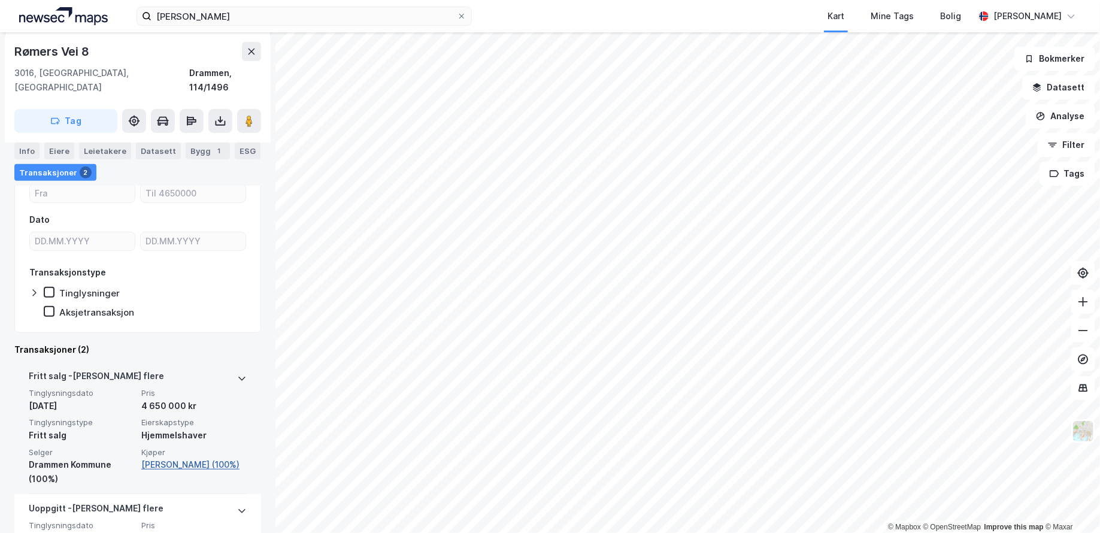
scroll to position [262, 0]
